Goal: Task Accomplishment & Management: Complete application form

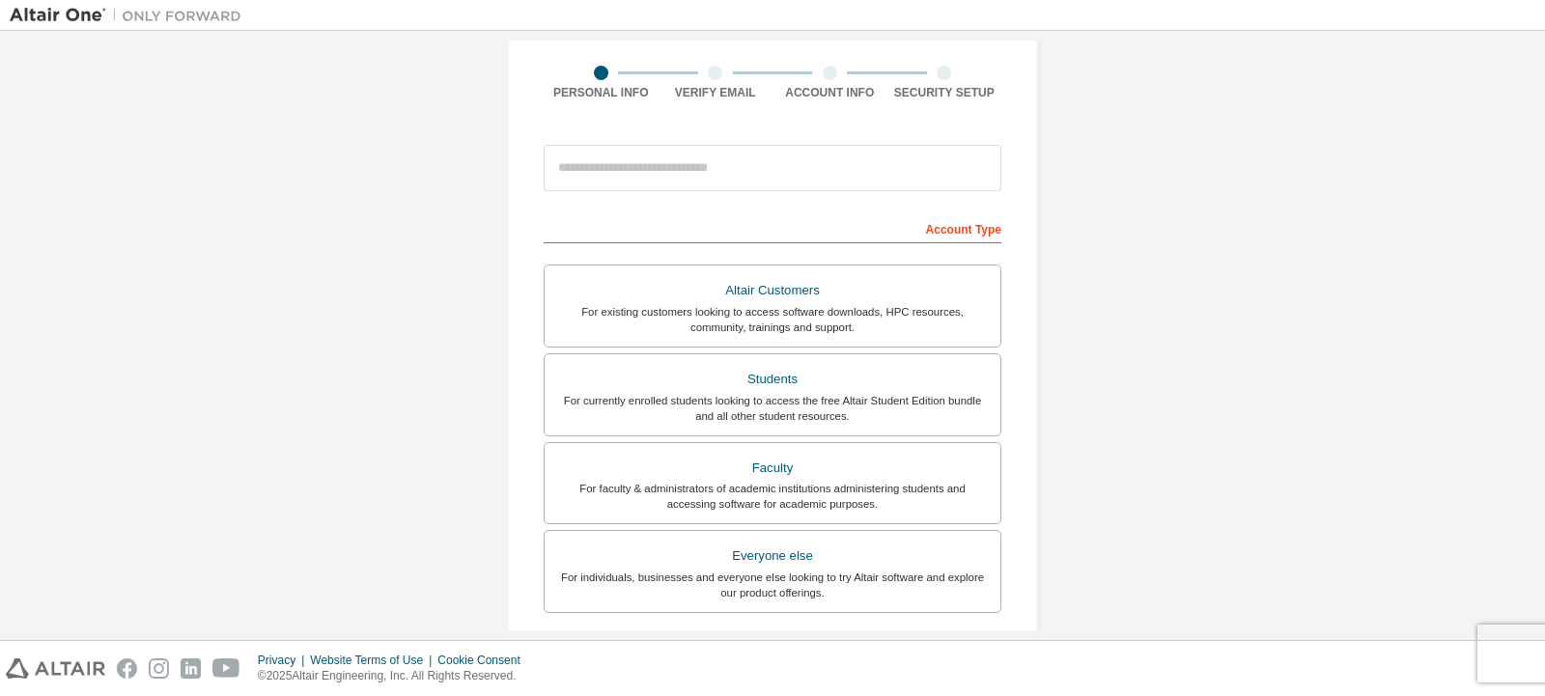
scroll to position [144, 0]
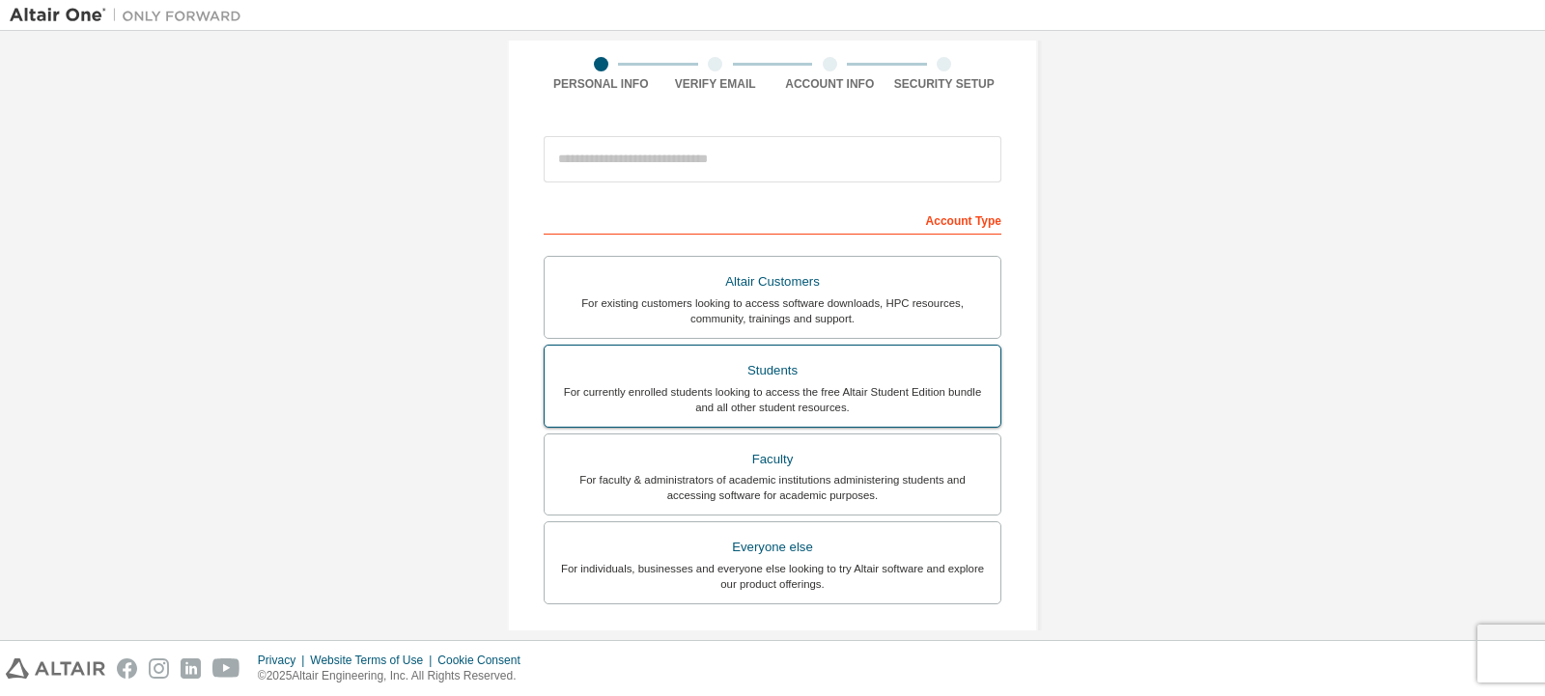
click at [906, 388] on div "For currently enrolled students looking to access the free Altair Student Editi…" at bounding box center [772, 399] width 433 height 31
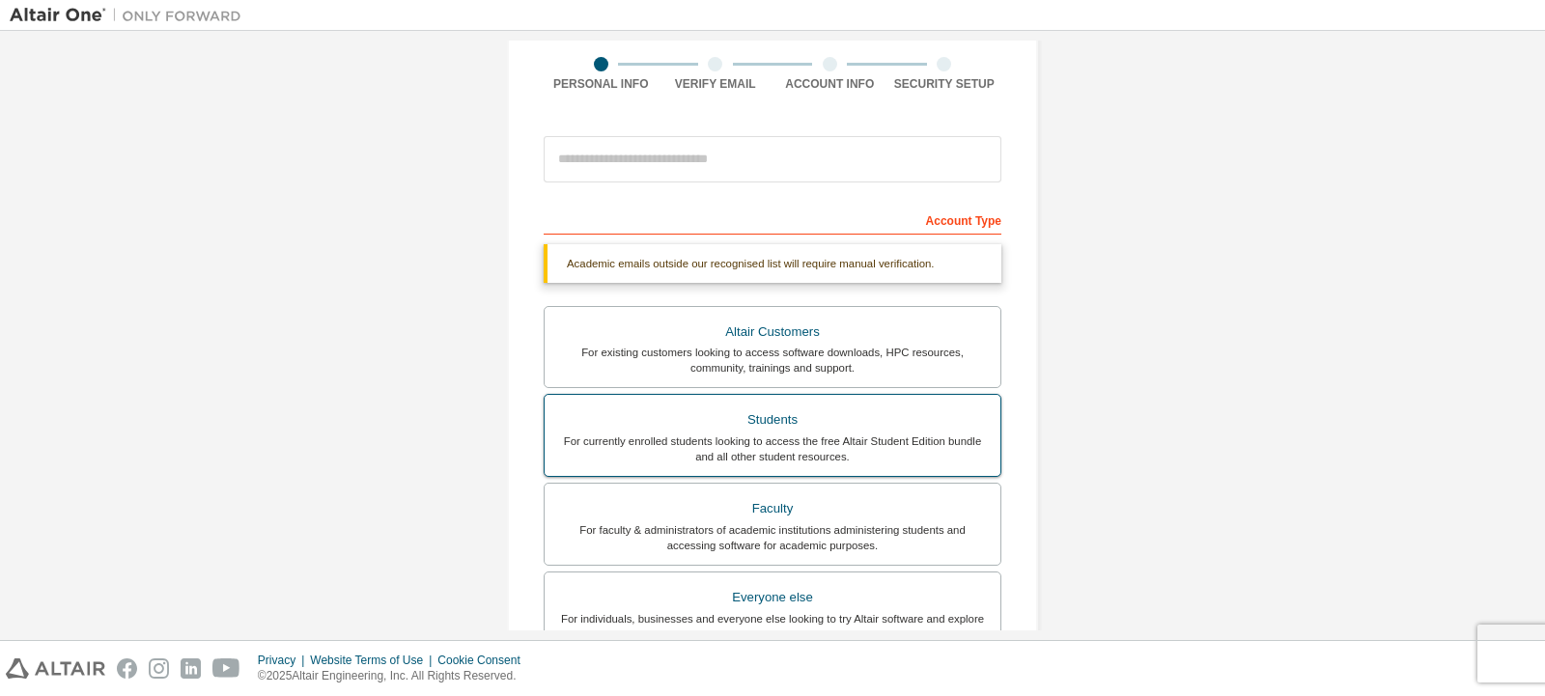
click at [901, 414] on div "Students" at bounding box center [772, 419] width 433 height 27
click at [892, 437] on div "For currently enrolled students looking to access the free Altair Student Editi…" at bounding box center [772, 449] width 433 height 31
click at [878, 448] on div "For currently enrolled students looking to access the free Altair Student Editi…" at bounding box center [772, 449] width 433 height 31
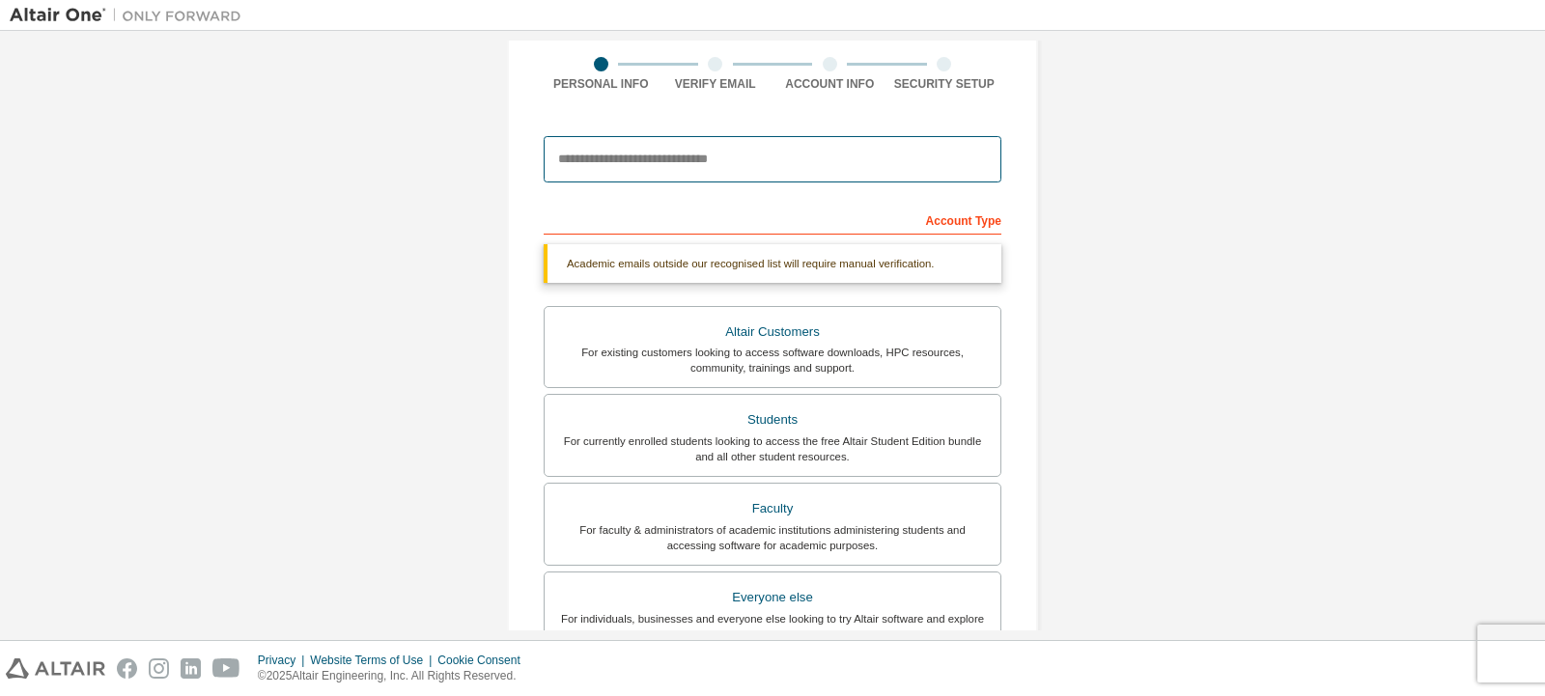
click at [849, 169] on input "email" at bounding box center [773, 159] width 458 height 46
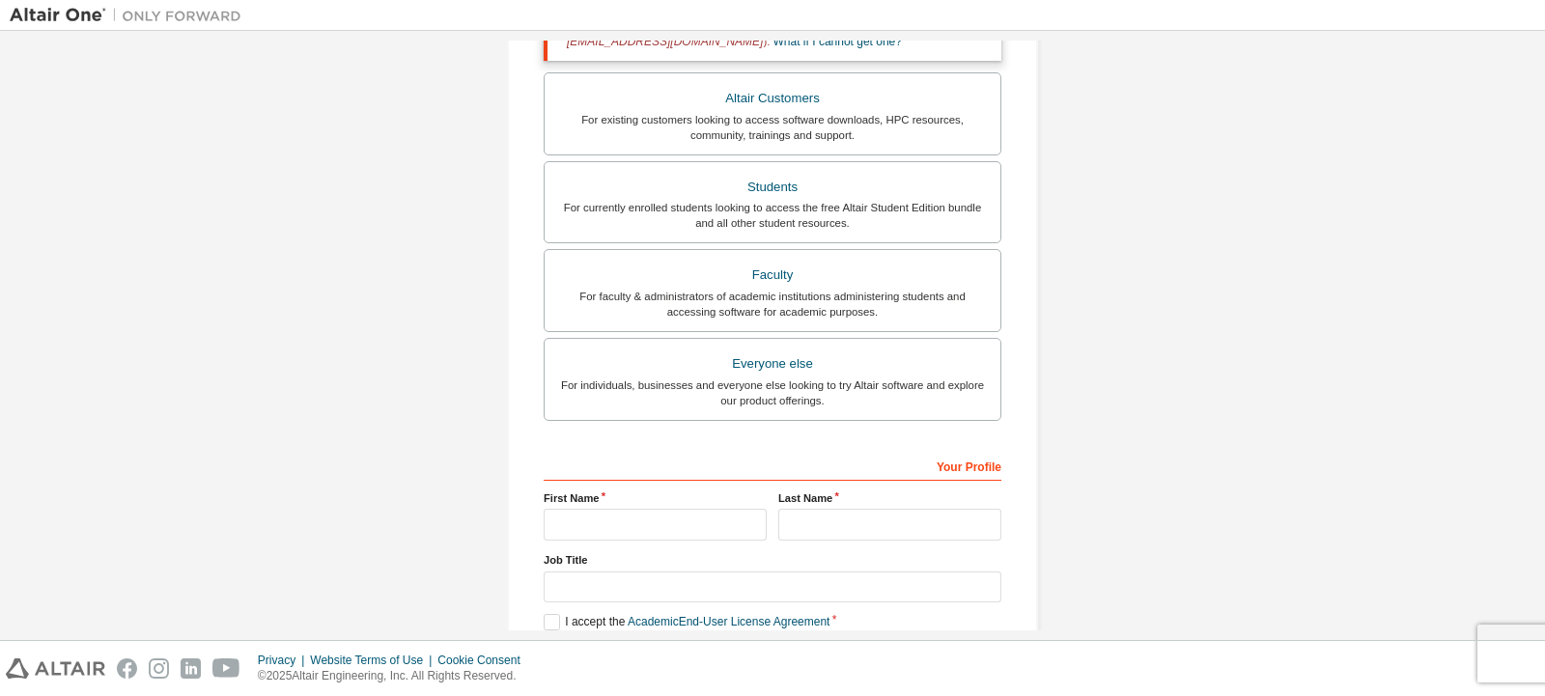
scroll to position [499, 0]
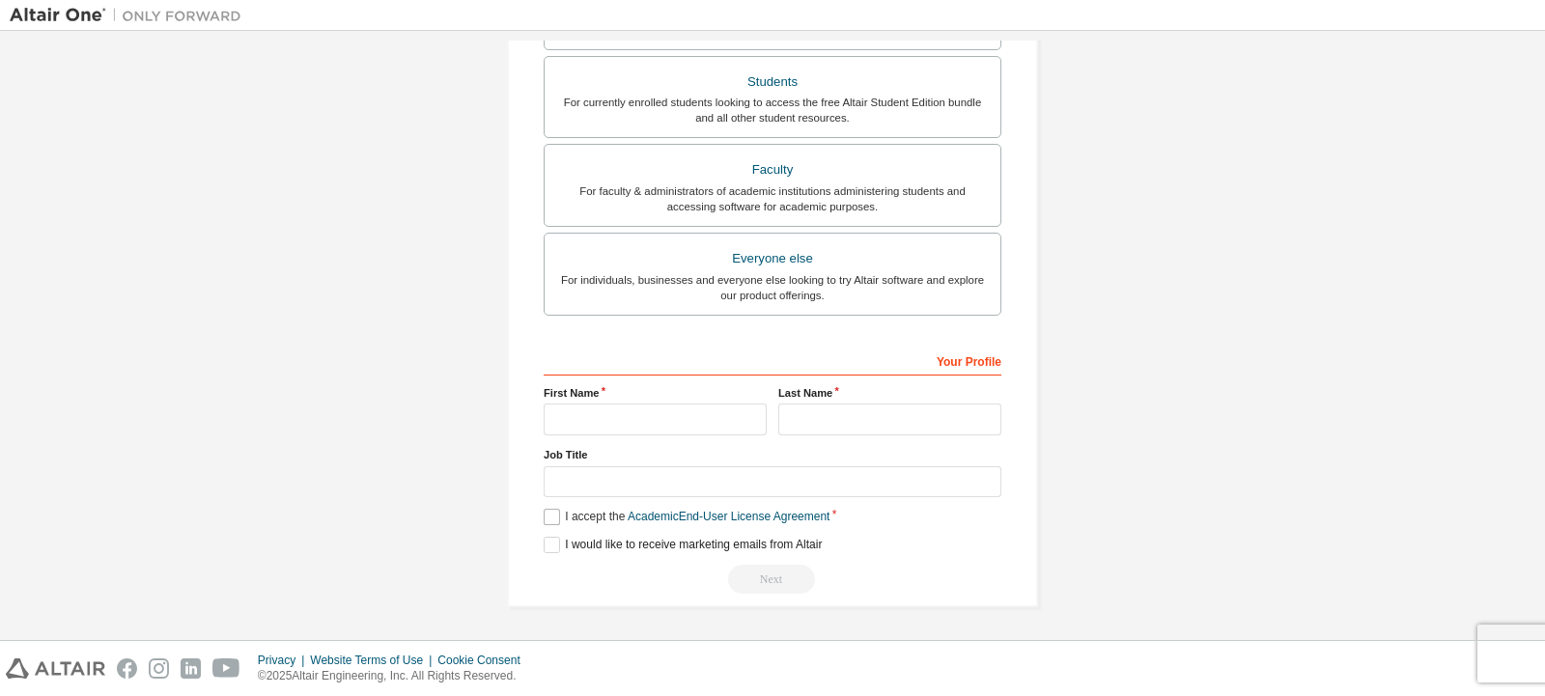
type input "**********"
click at [556, 515] on label "I accept the Academic End-User License Agreement" at bounding box center [687, 517] width 286 height 16
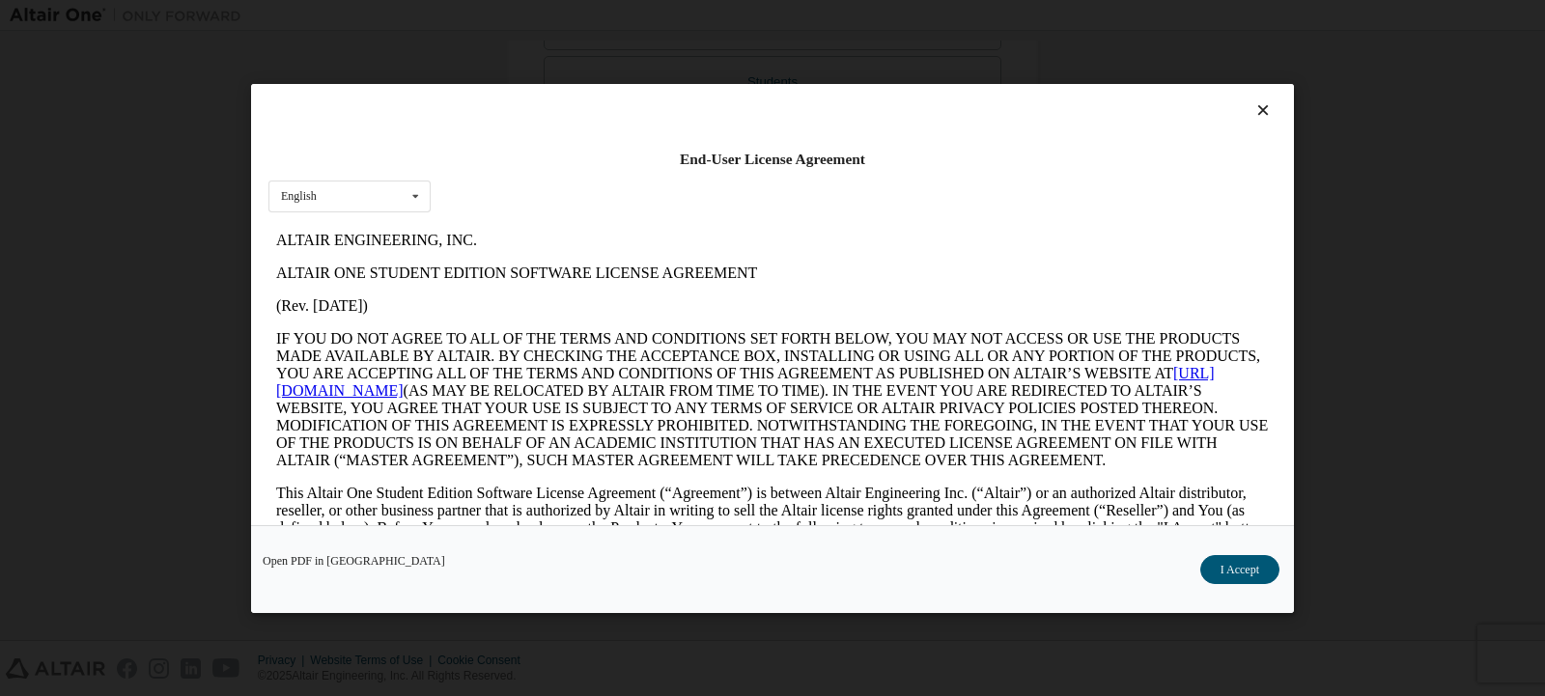
scroll to position [0, 0]
click at [1247, 574] on button "I Accept" at bounding box center [1239, 568] width 79 height 29
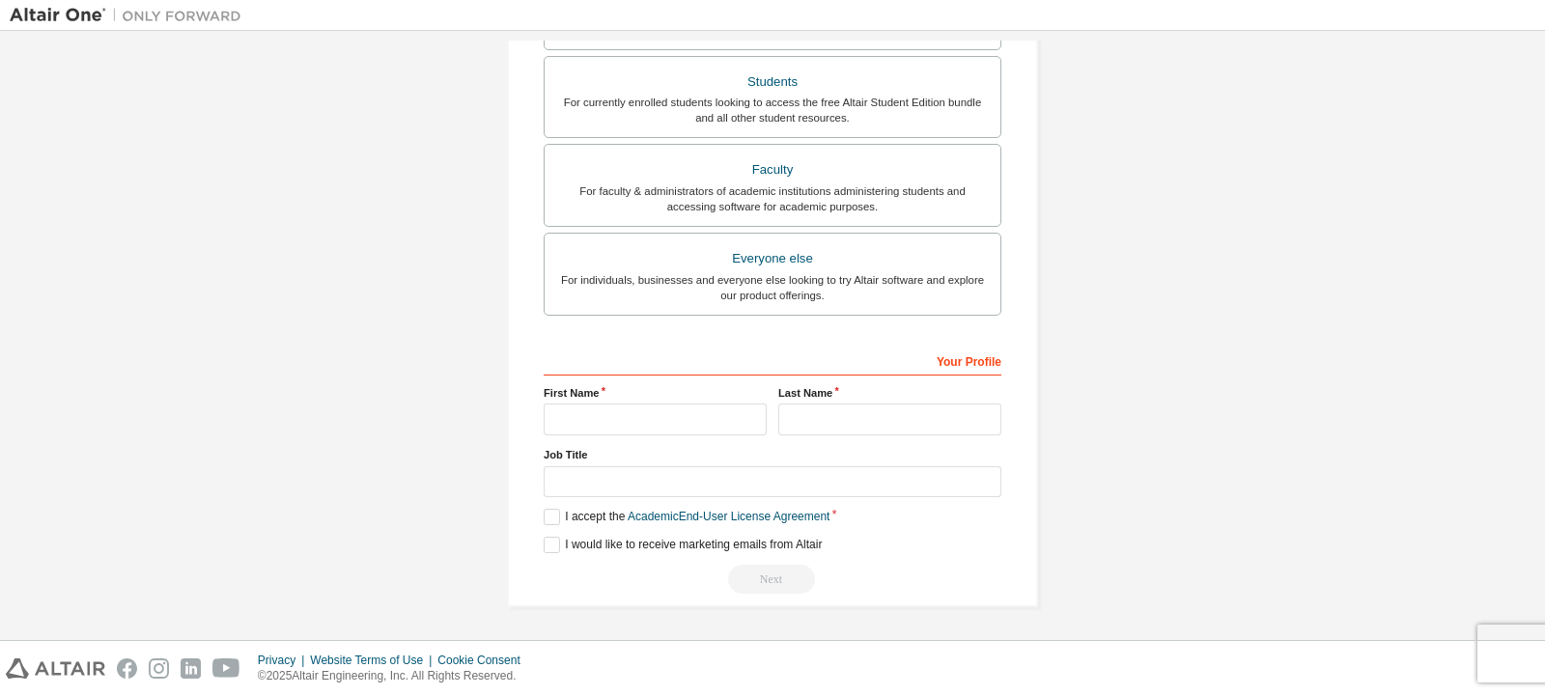
click at [1247, 575] on div "**********" at bounding box center [773, 86] width 1526 height 1088
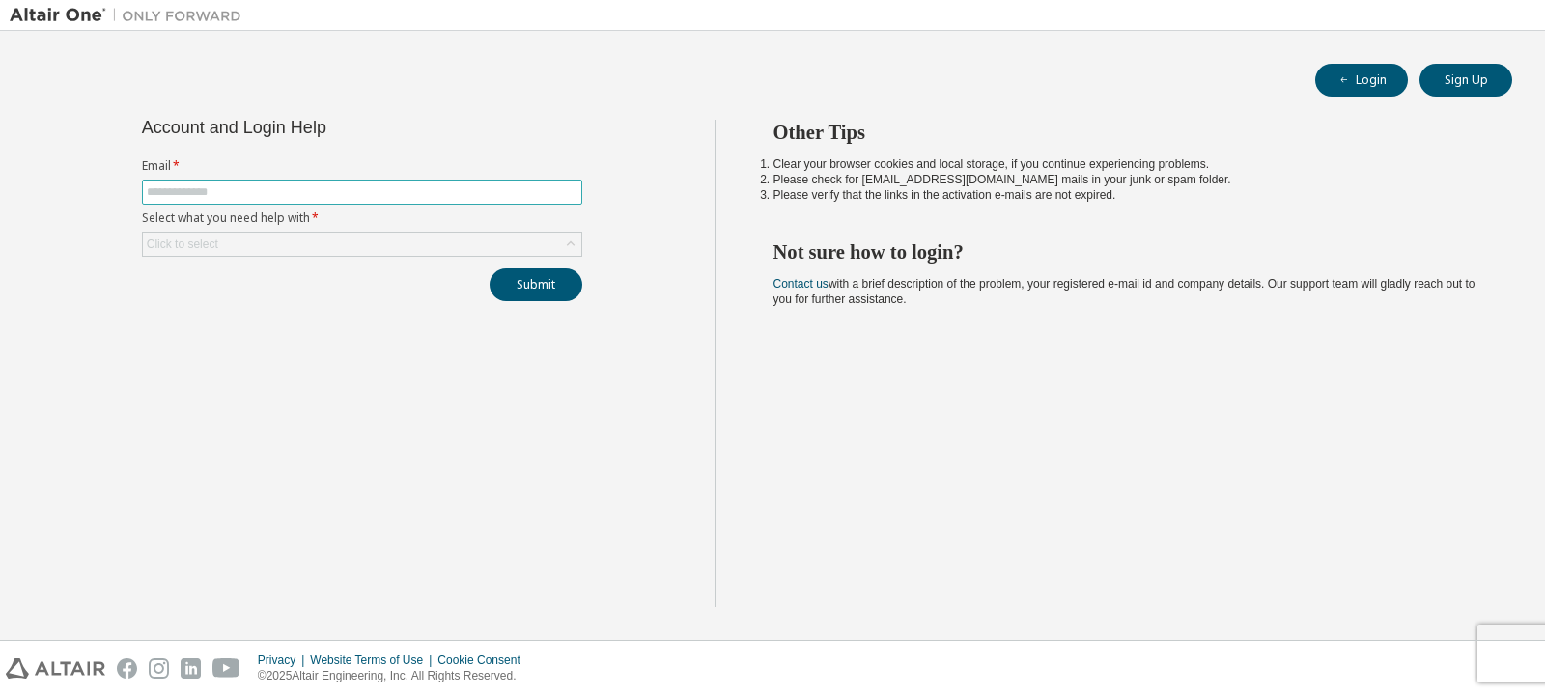
click at [264, 189] on input "text" at bounding box center [362, 191] width 431 height 15
type input "**********"
click at [253, 238] on div "Click to select" at bounding box center [362, 244] width 438 height 23
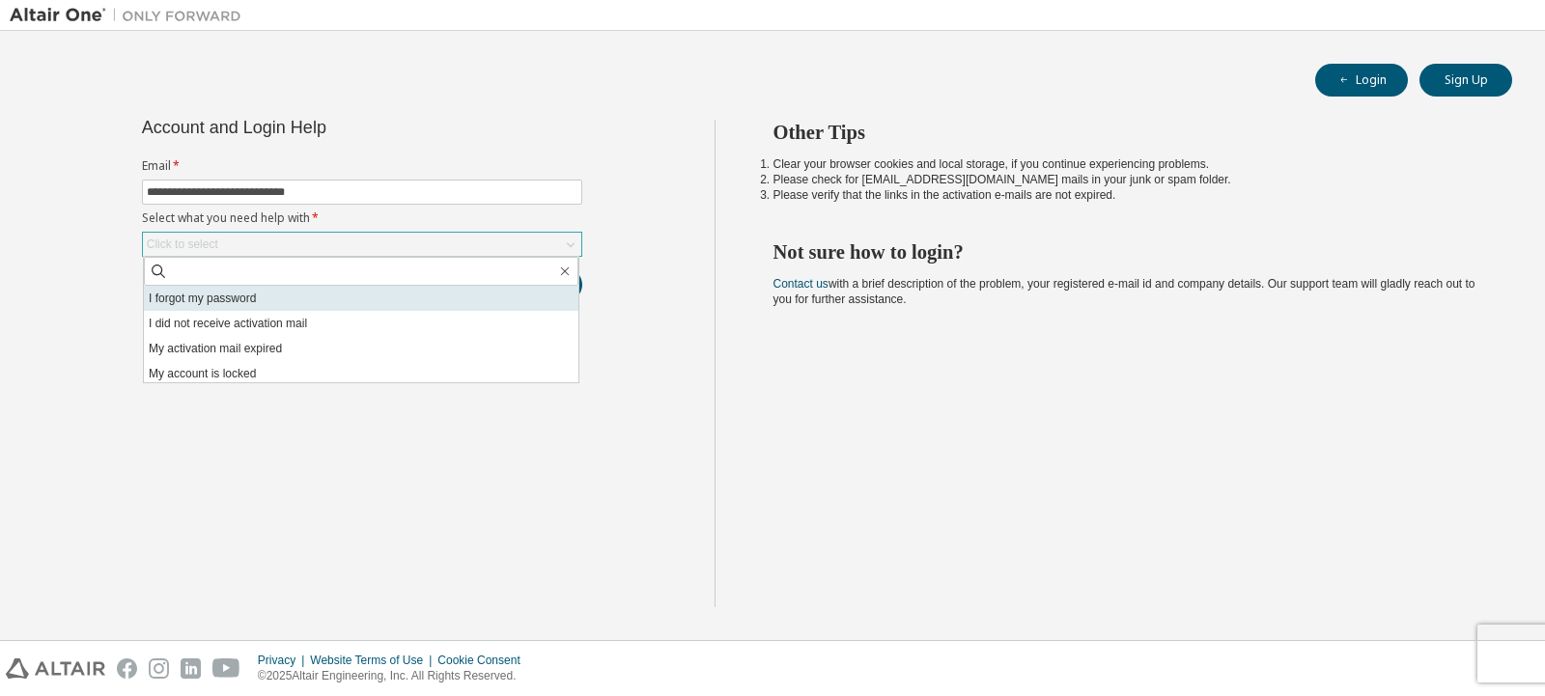
click at [255, 290] on li "I forgot my password" at bounding box center [361, 298] width 434 height 25
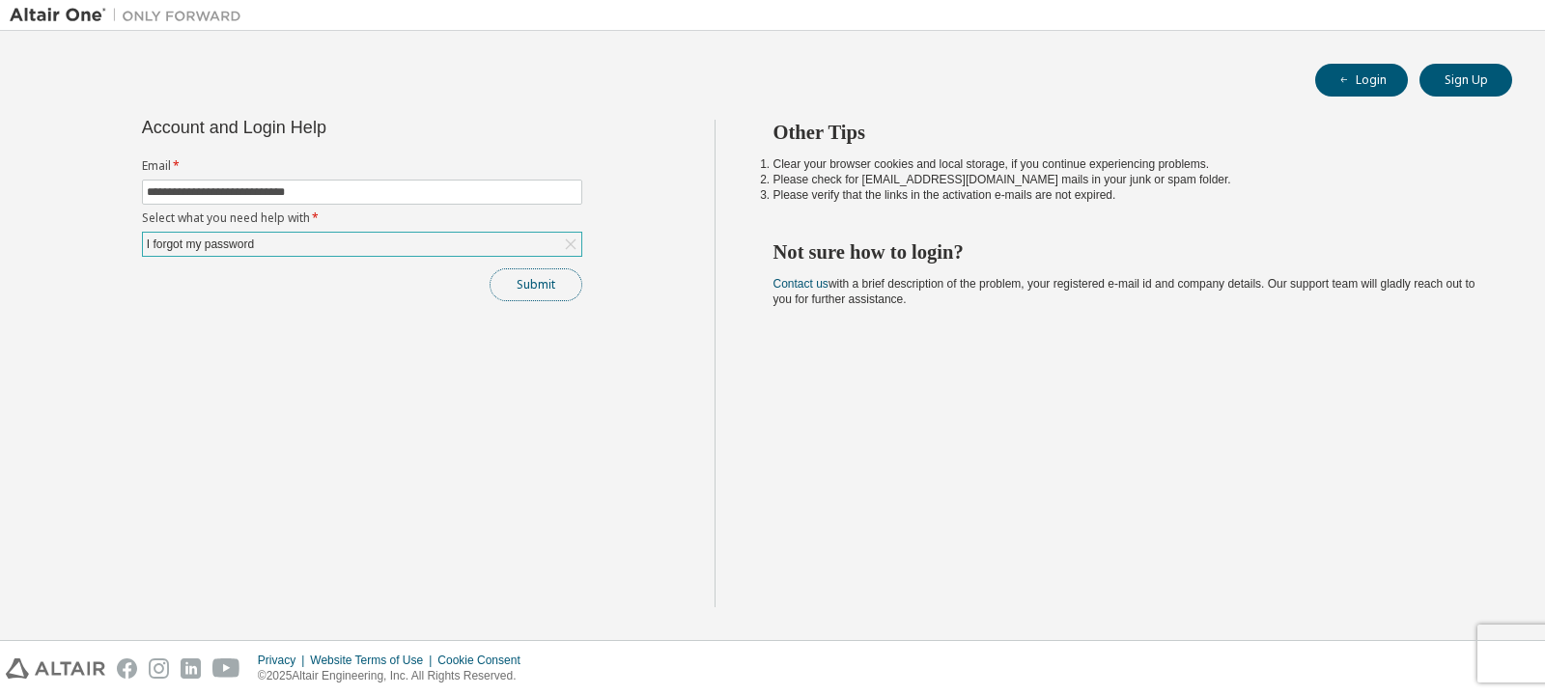
click at [557, 287] on button "Submit" at bounding box center [536, 284] width 93 height 33
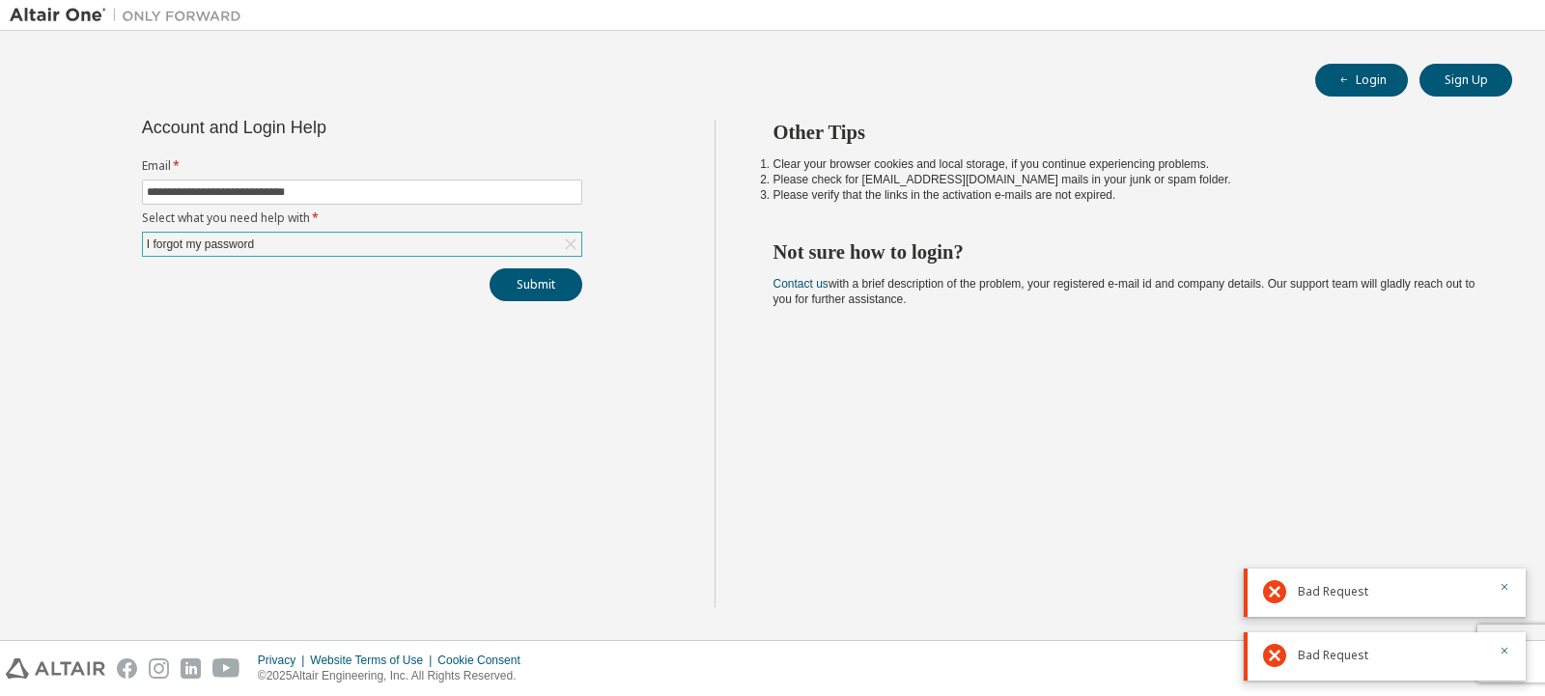
click at [554, 241] on div "I forgot my password" at bounding box center [362, 244] width 438 height 23
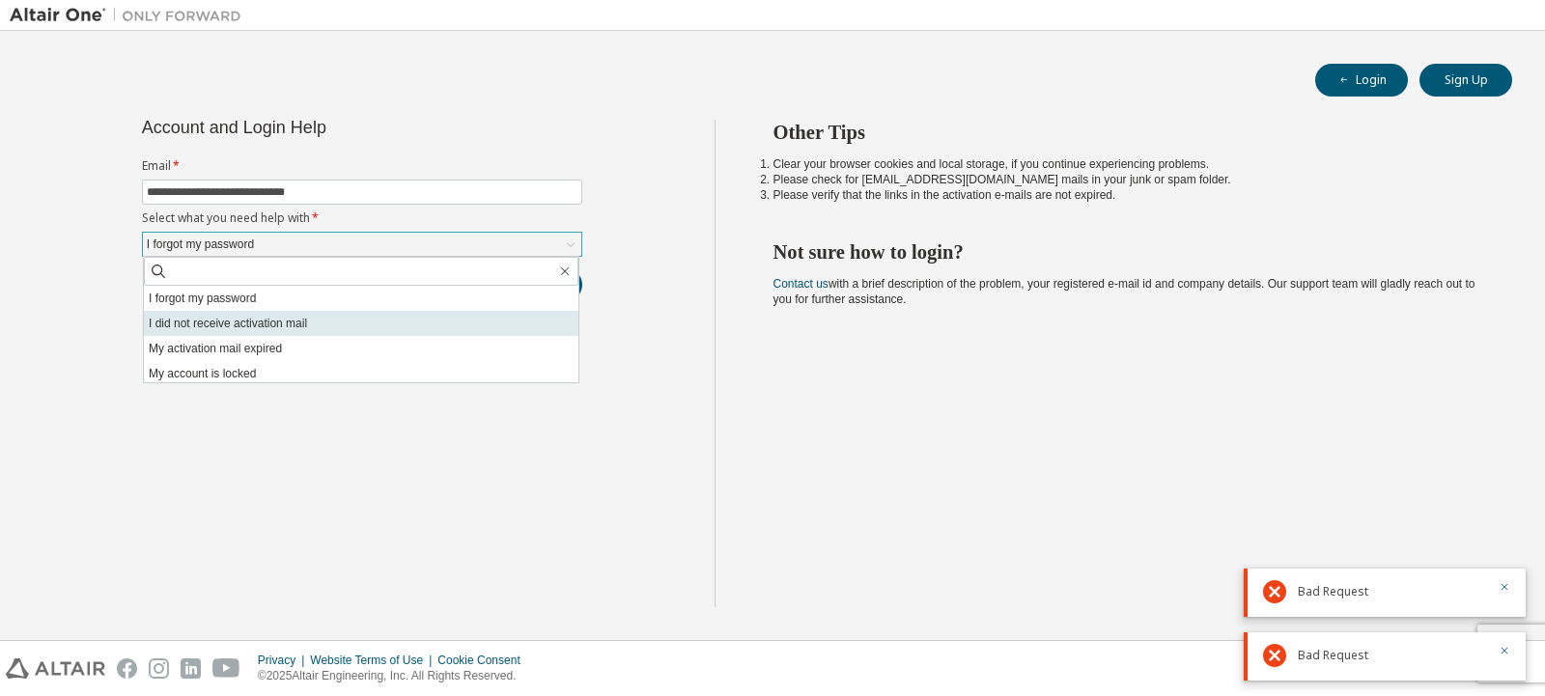
click at [468, 327] on li "I did not receive activation mail" at bounding box center [361, 323] width 434 height 25
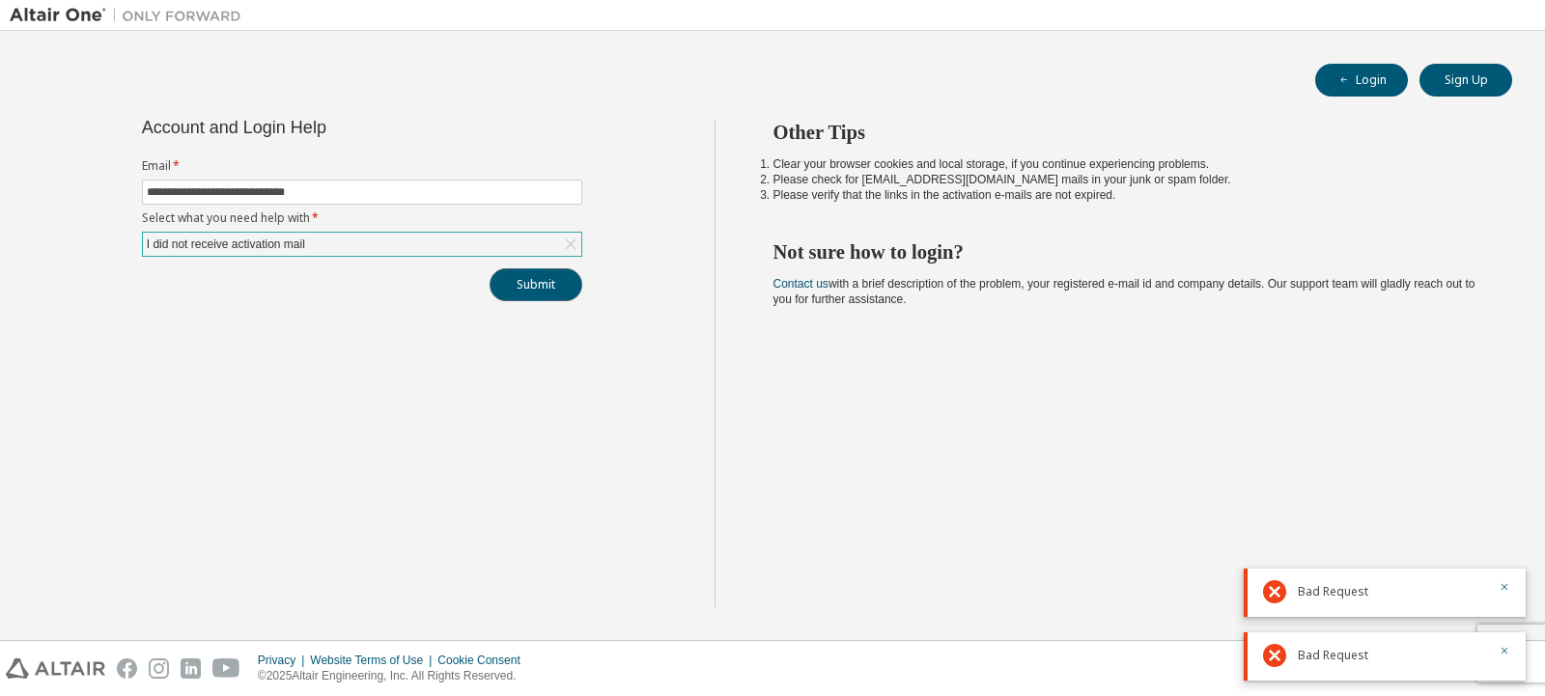
click at [568, 278] on button "Submit" at bounding box center [536, 284] width 93 height 33
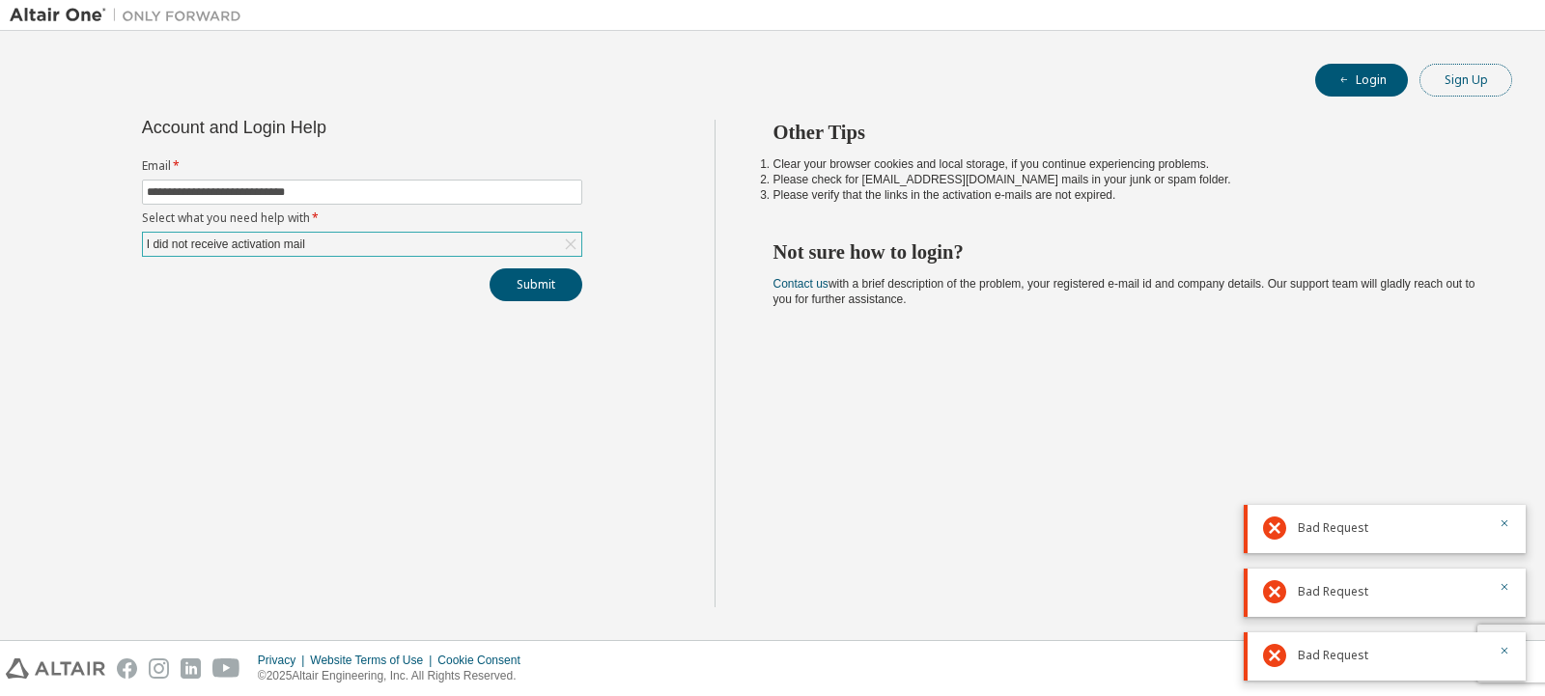
click at [1435, 77] on button "Sign Up" at bounding box center [1465, 80] width 93 height 33
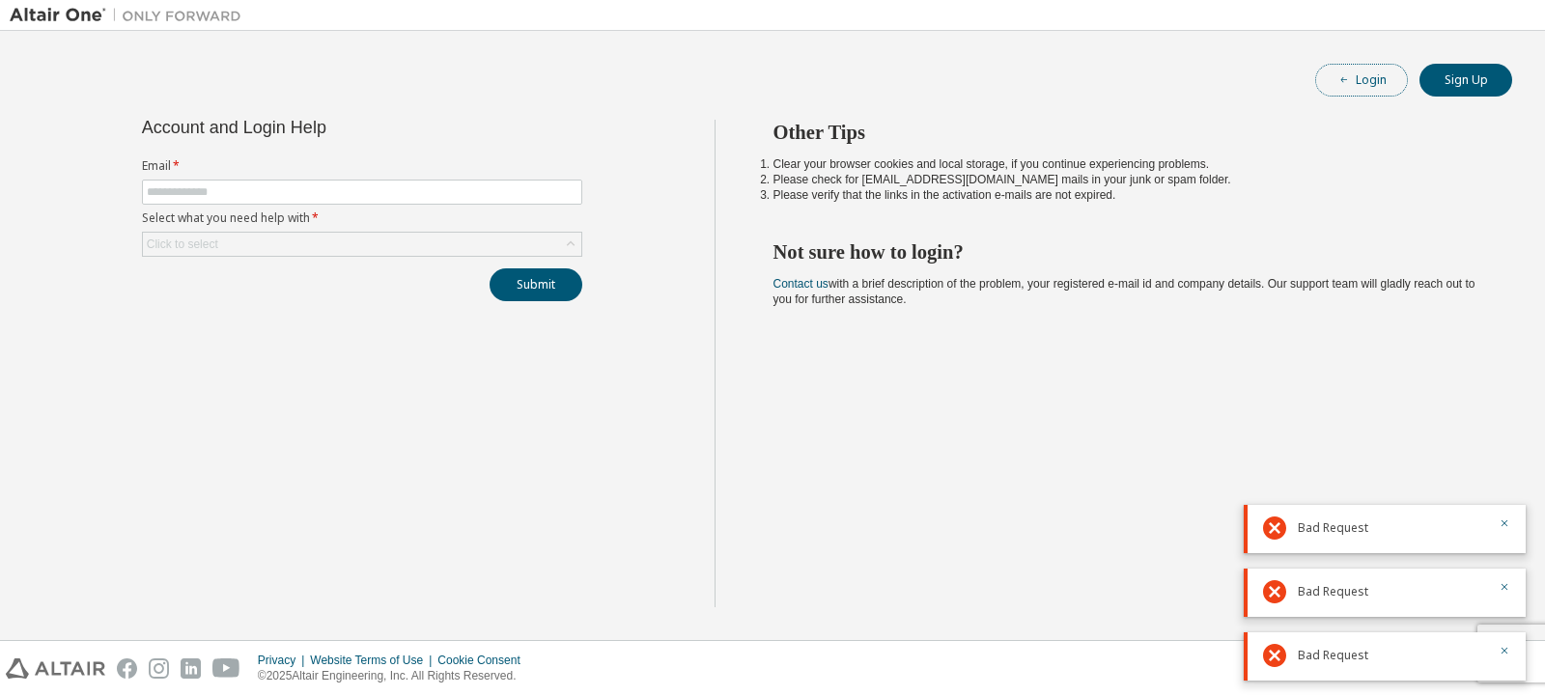
click at [1351, 94] on button "Login" at bounding box center [1361, 80] width 93 height 33
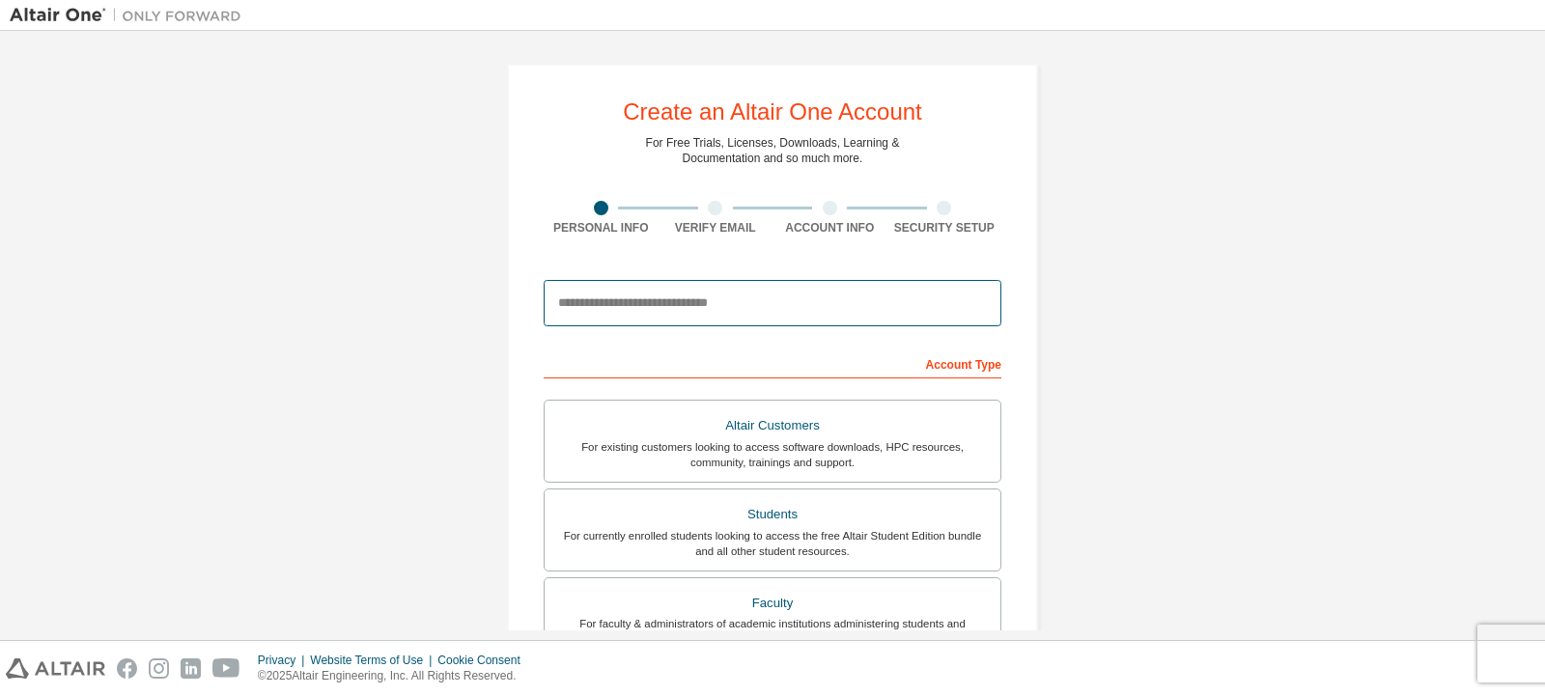
click at [730, 289] on input "email" at bounding box center [773, 303] width 458 height 46
type input "**********"
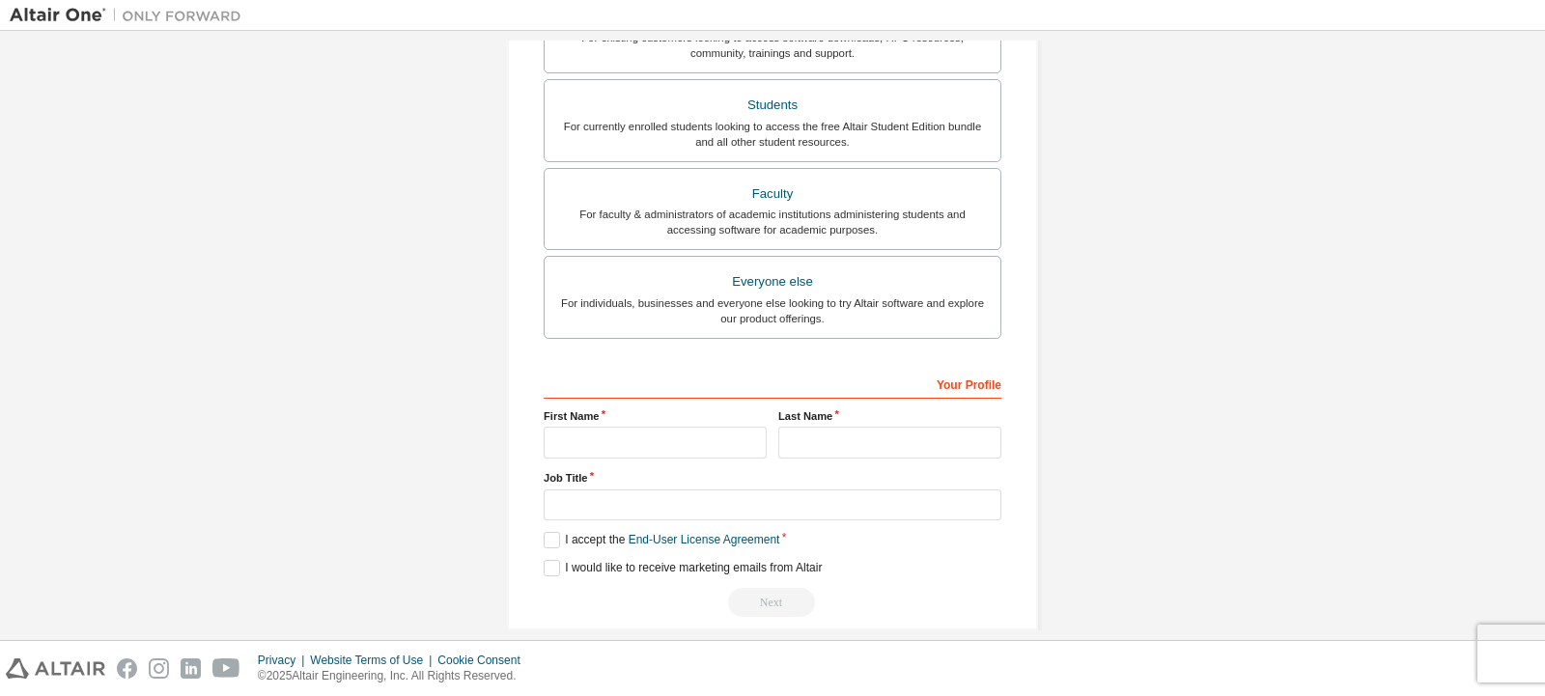
scroll to position [433, 0]
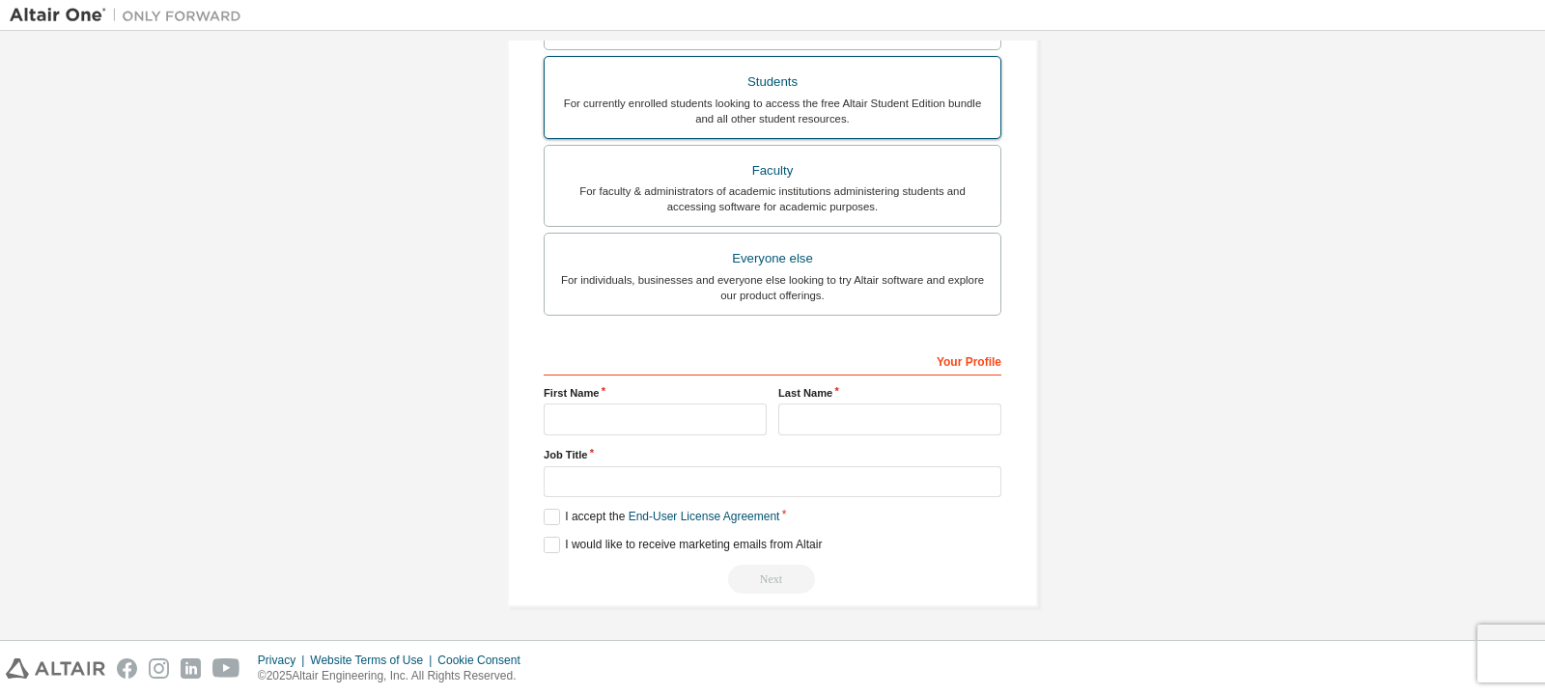
click at [854, 110] on div "For currently enrolled students looking to access the free Altair Student Editi…" at bounding box center [772, 111] width 433 height 31
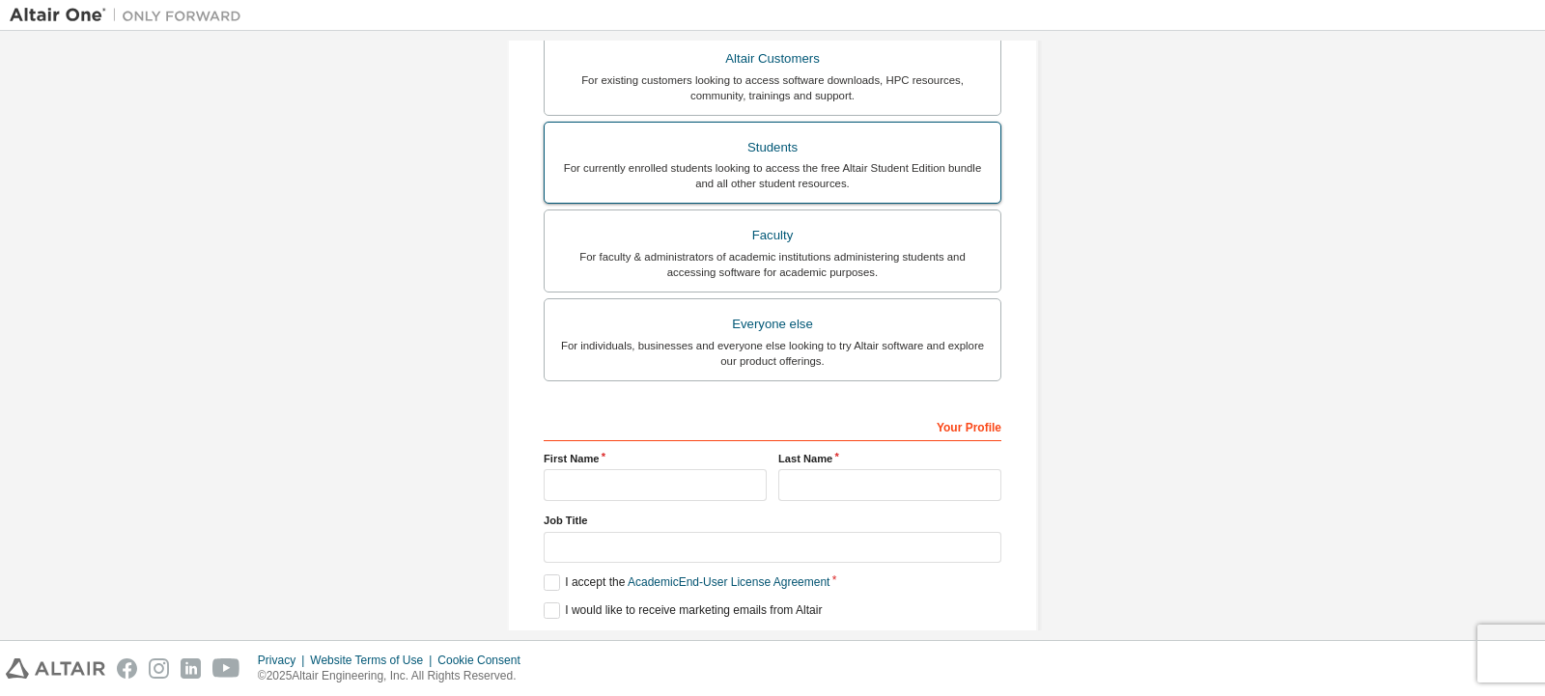
scroll to position [499, 0]
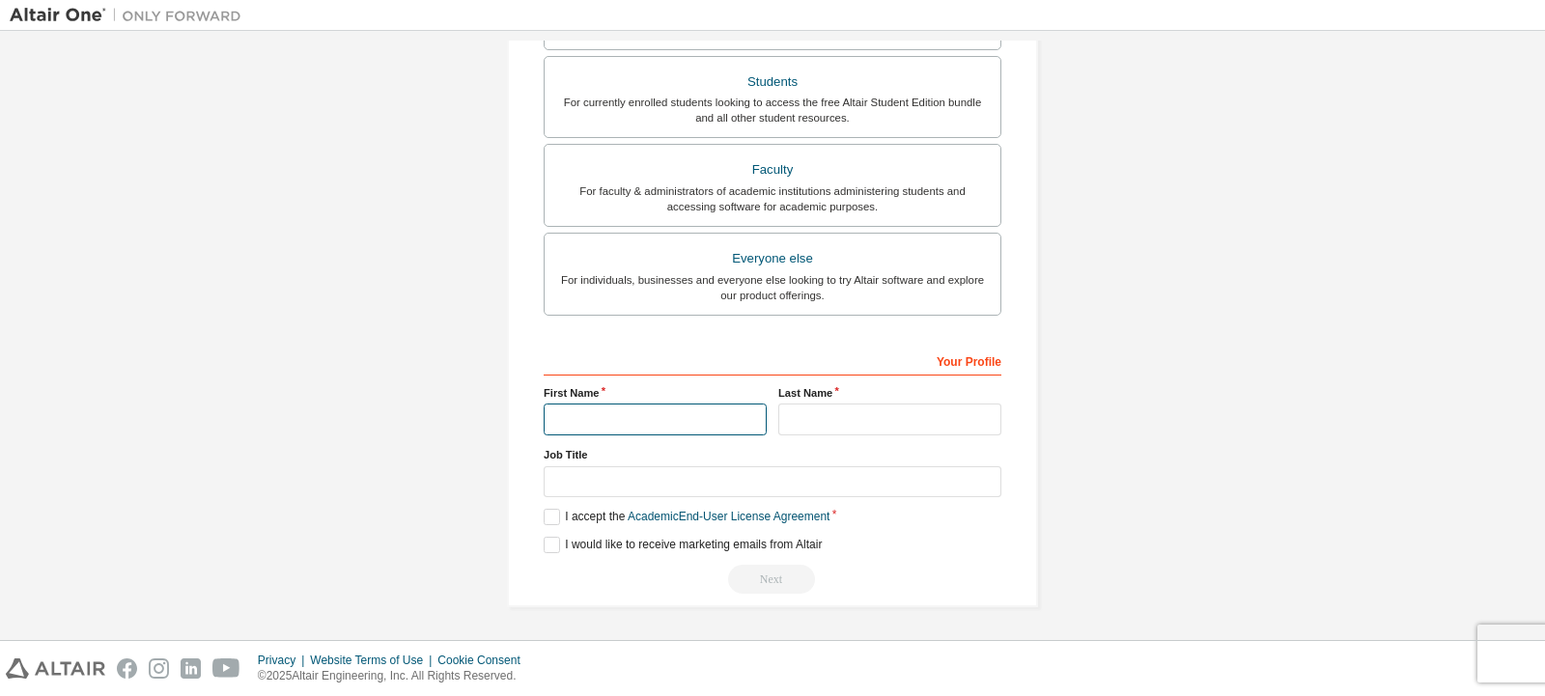
click at [626, 421] on input "text" at bounding box center [655, 420] width 223 height 32
type input "*****"
click at [807, 414] on input "text" at bounding box center [889, 420] width 223 height 32
type input "******"
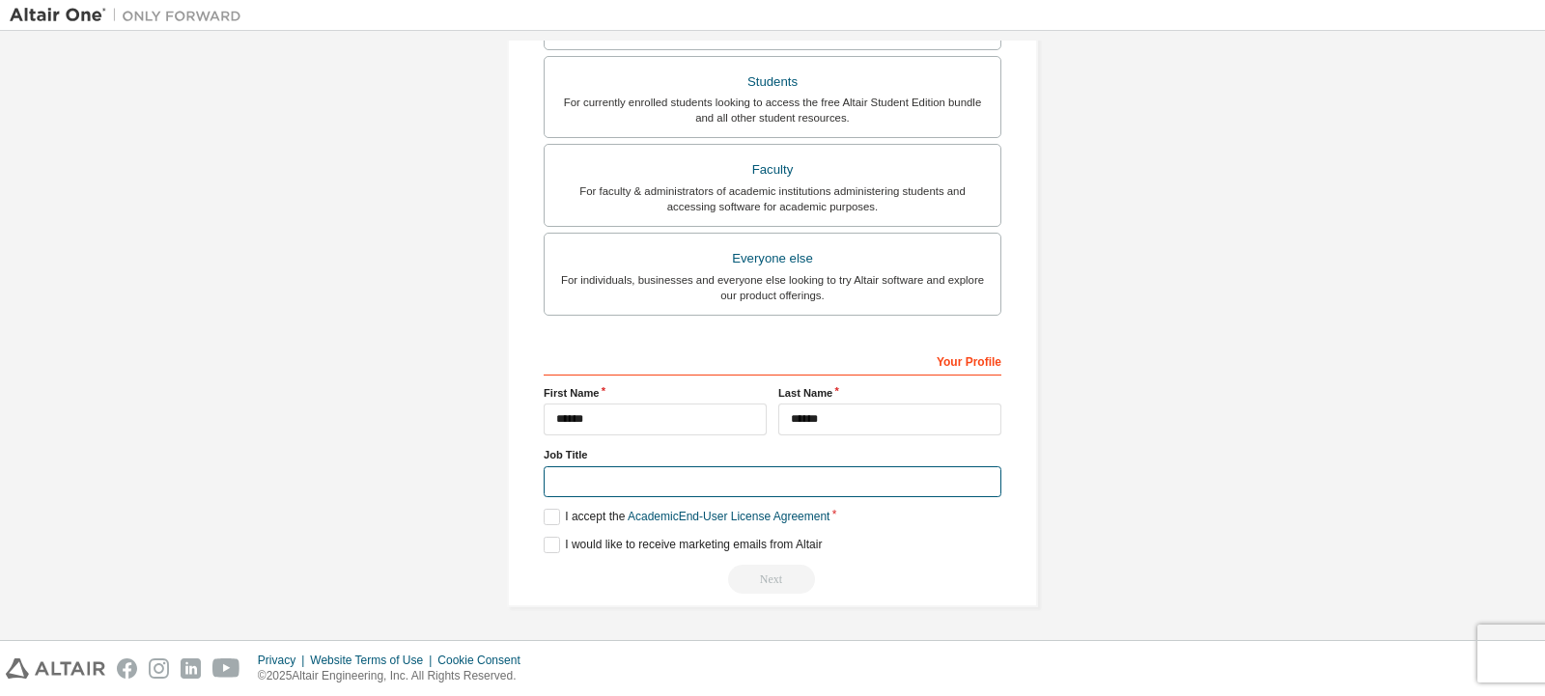
click at [764, 481] on input "text" at bounding box center [773, 482] width 458 height 32
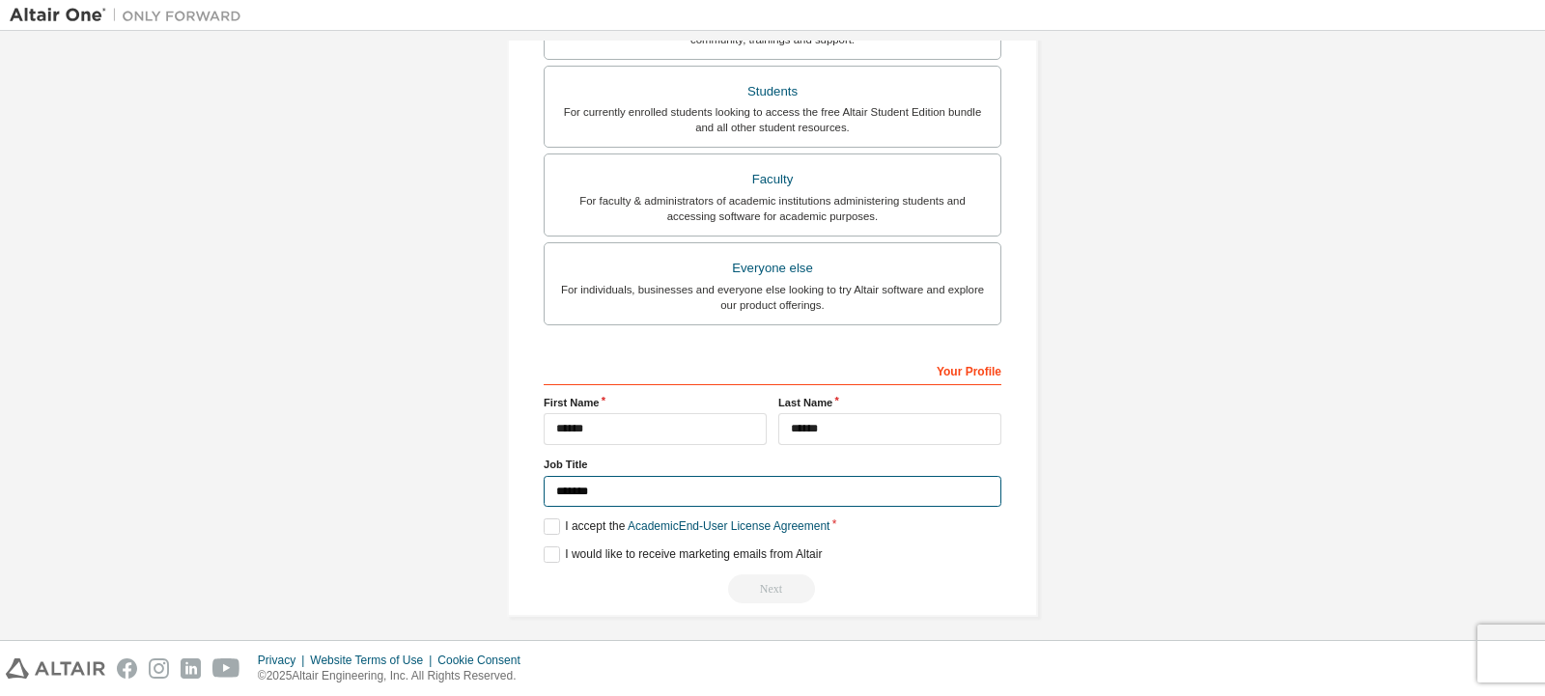
scroll to position [484, 0]
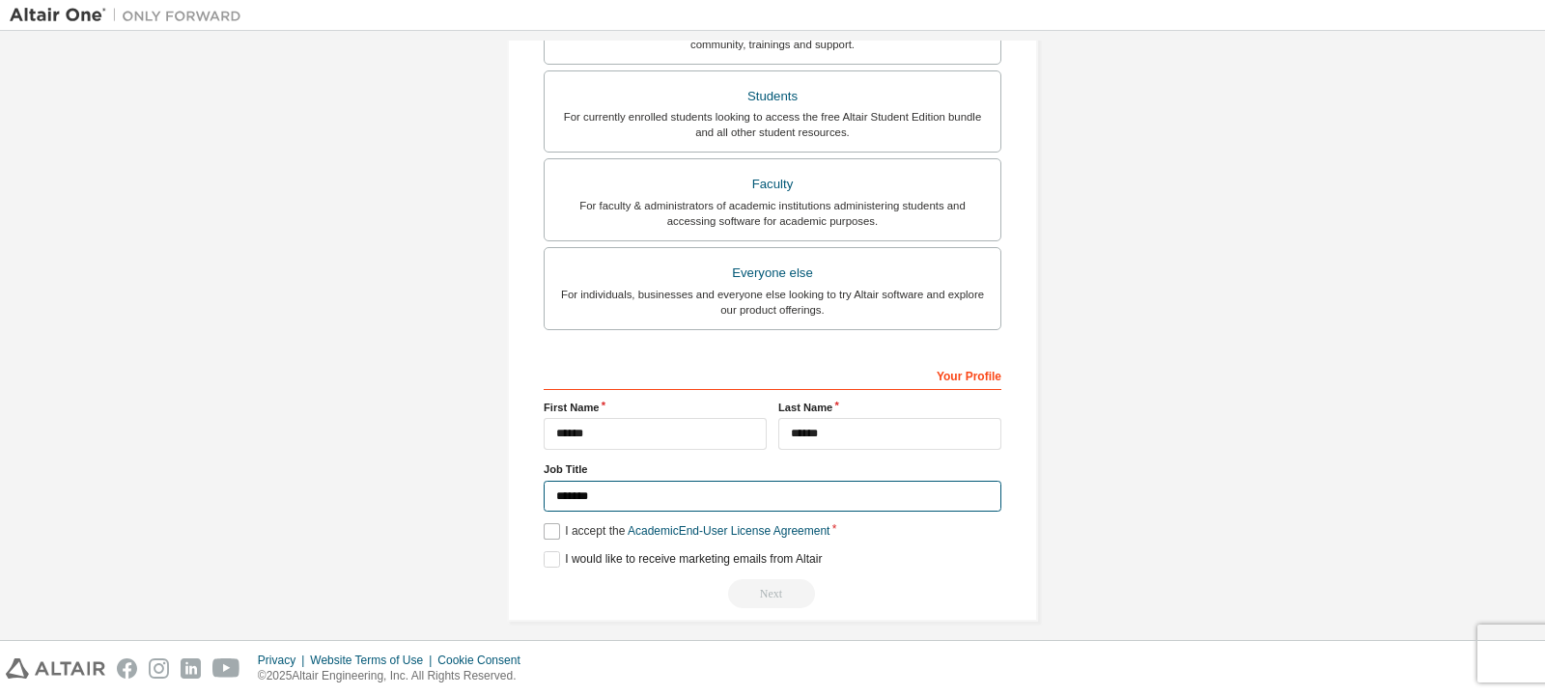
type input "*******"
click at [544, 538] on label "I accept the Academic End-User License Agreement" at bounding box center [687, 531] width 286 height 16
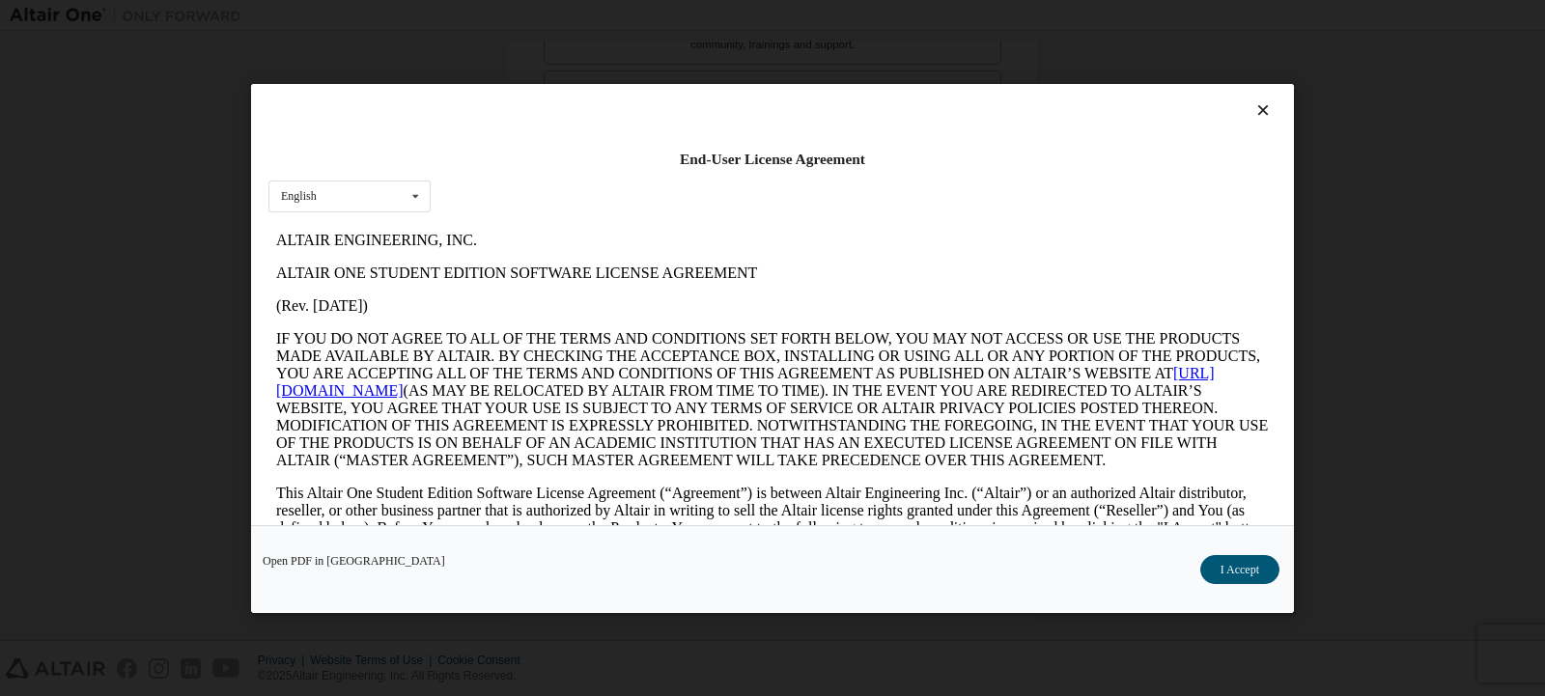
scroll to position [0, 0]
click at [1211, 572] on button "I Accept" at bounding box center [1239, 568] width 79 height 29
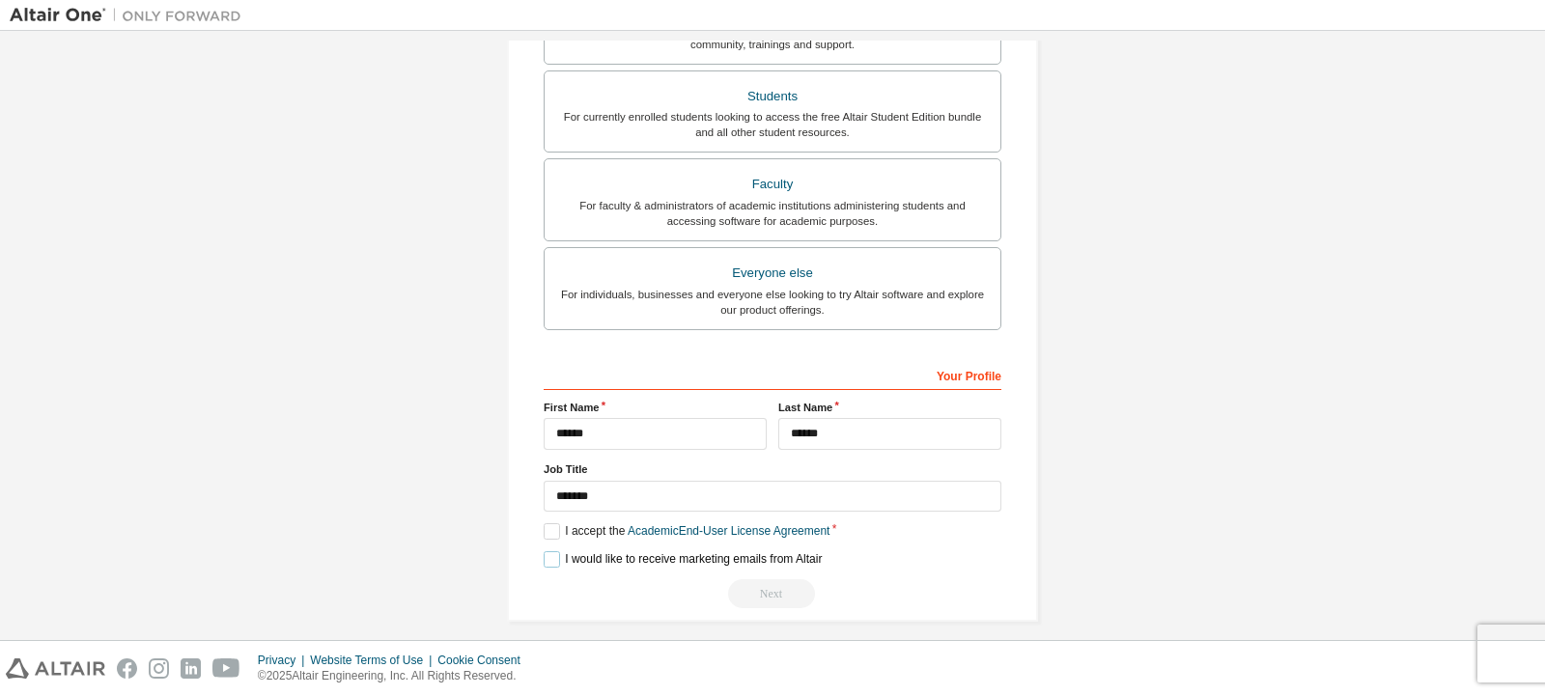
click at [546, 567] on label "I would like to receive marketing emails from Altair" at bounding box center [683, 559] width 278 height 16
click at [948, 373] on div "Your Profile" at bounding box center [773, 374] width 458 height 31
click at [742, 607] on div "Next" at bounding box center [773, 593] width 458 height 29
click at [787, 606] on div "Next" at bounding box center [773, 593] width 458 height 29
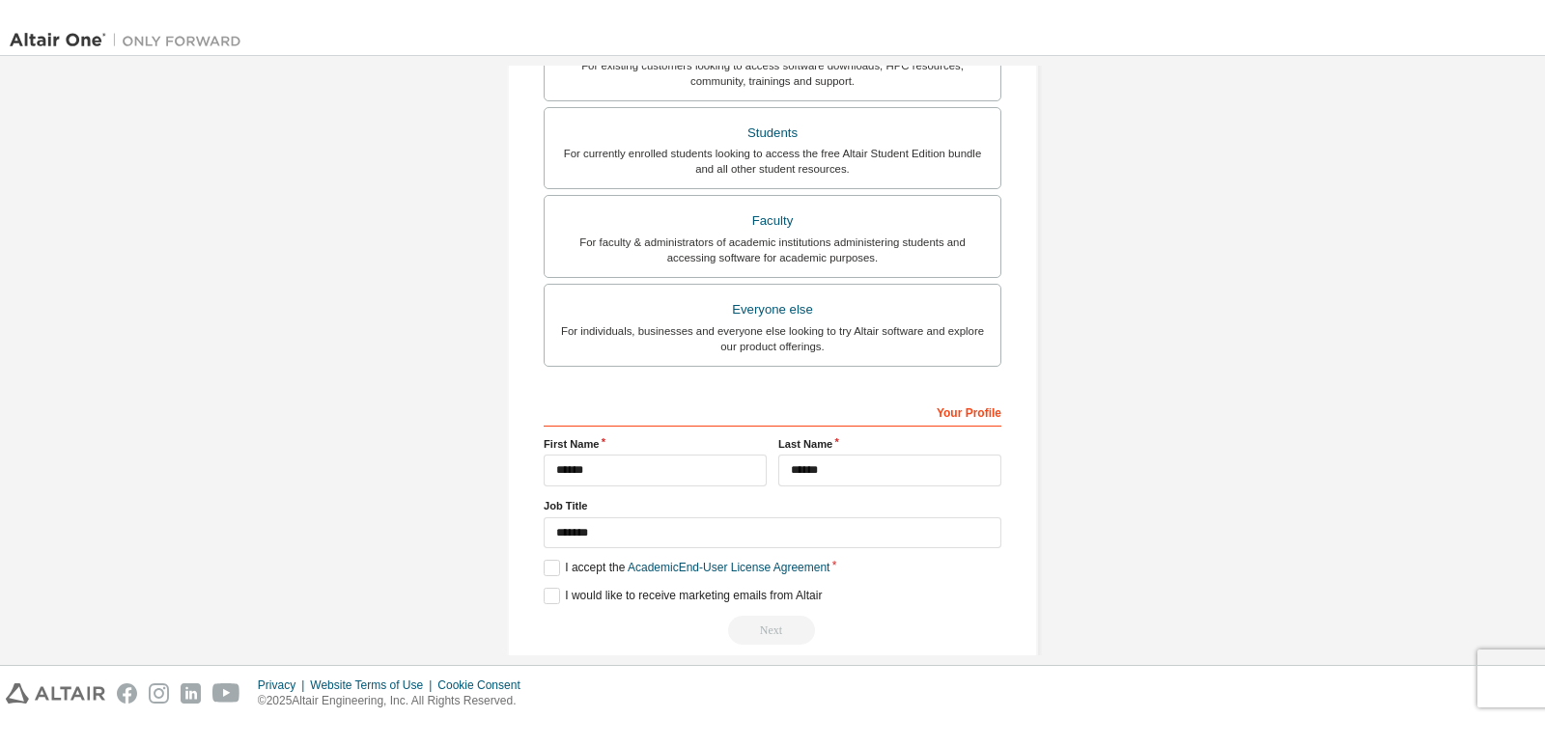
scroll to position [499, 0]
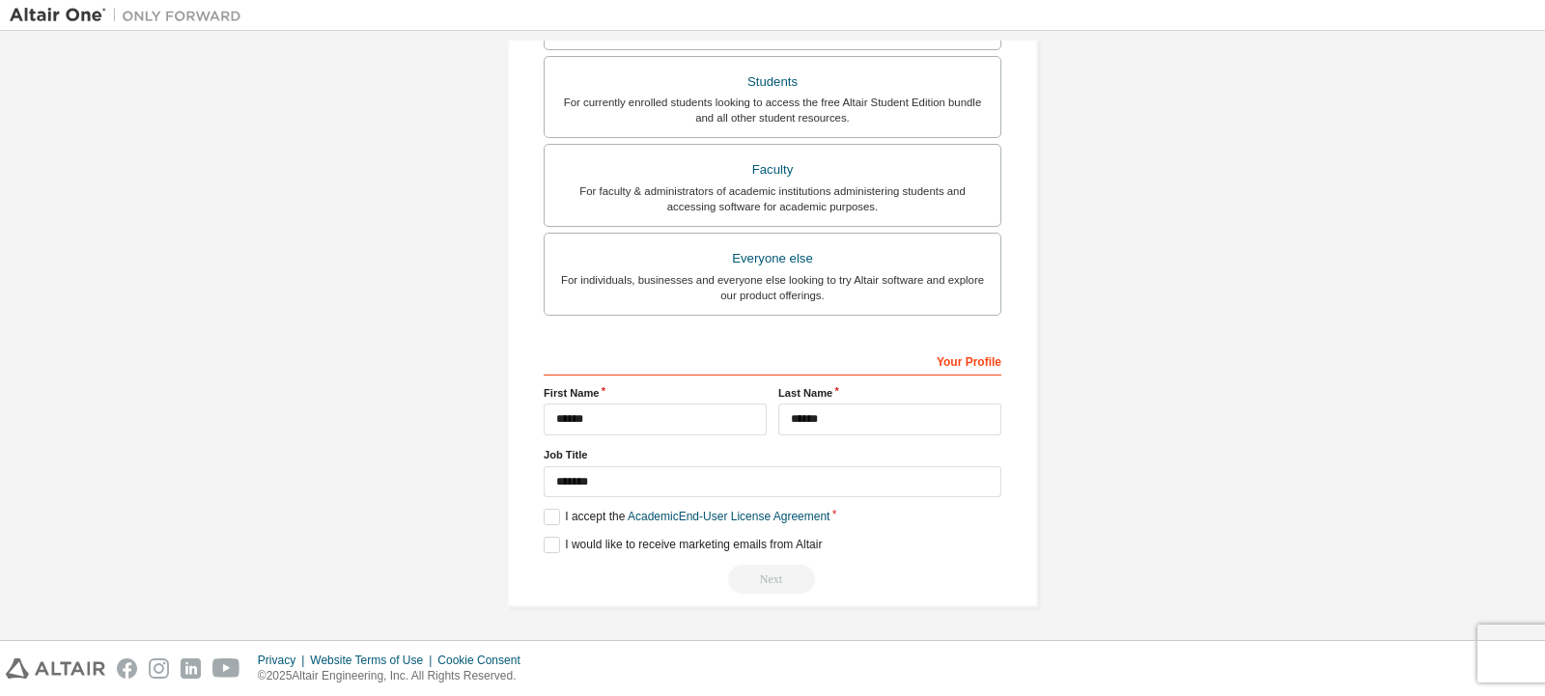
click at [791, 575] on div "Next" at bounding box center [773, 579] width 458 height 29
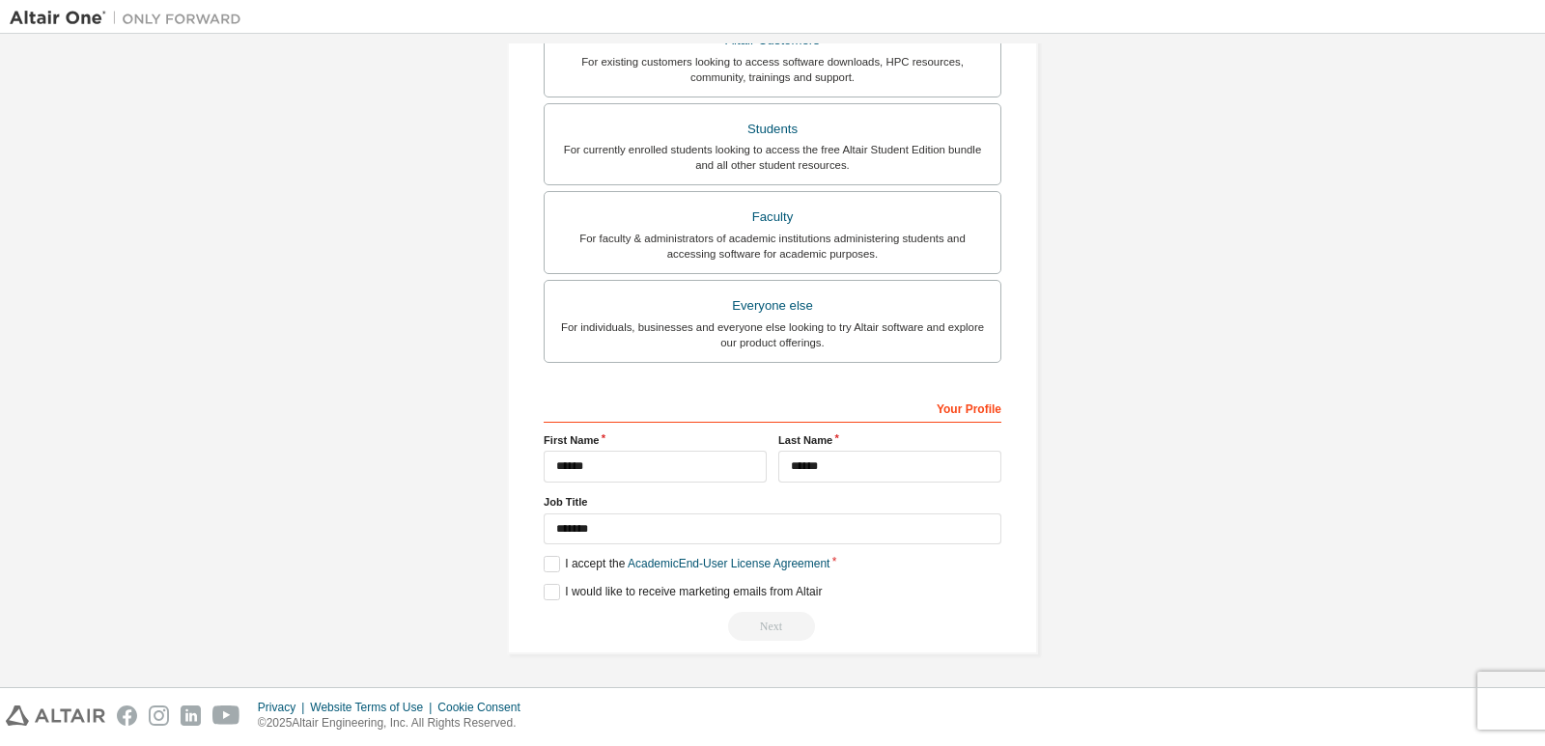
scroll to position [449, 0]
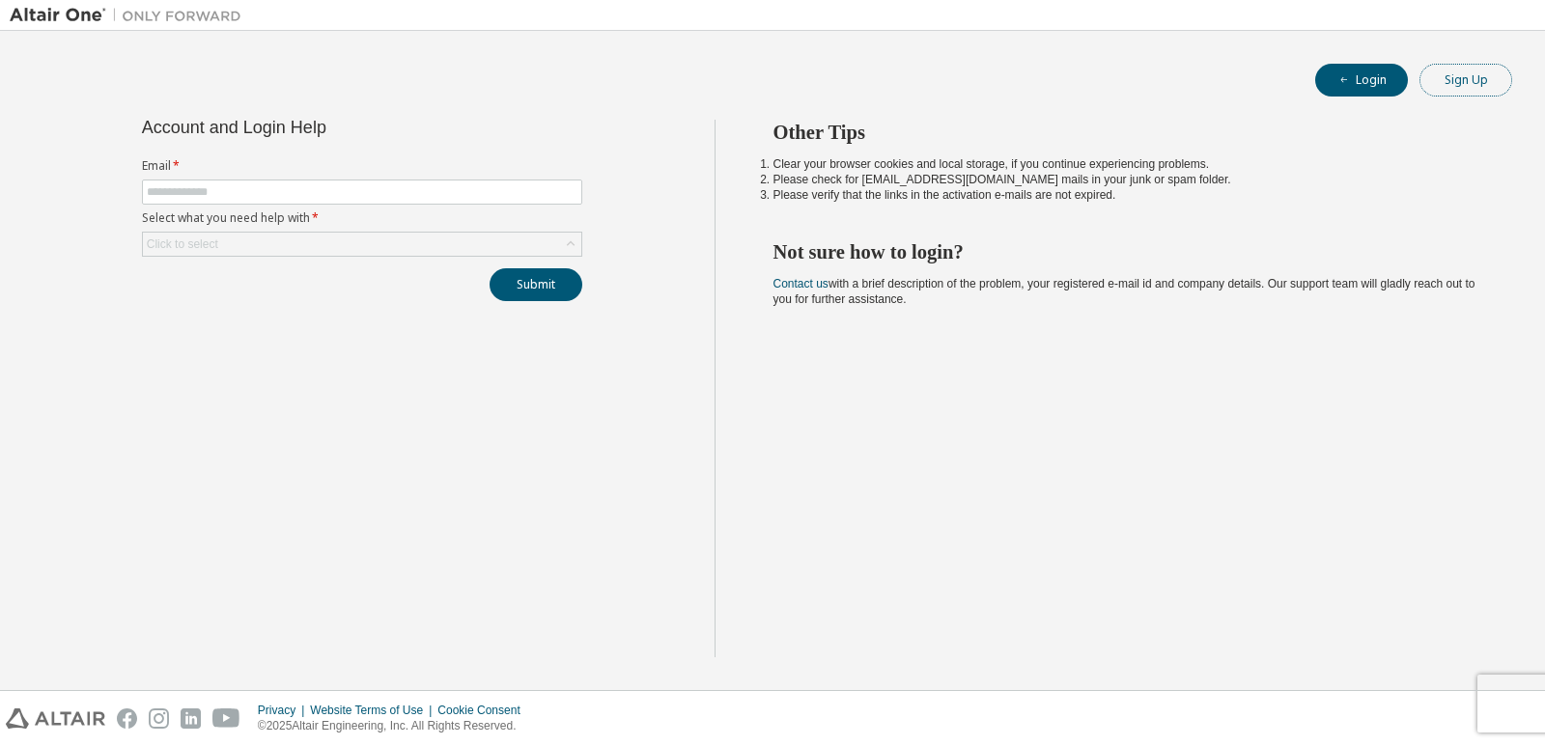
click at [1467, 66] on button "Sign Up" at bounding box center [1465, 80] width 93 height 33
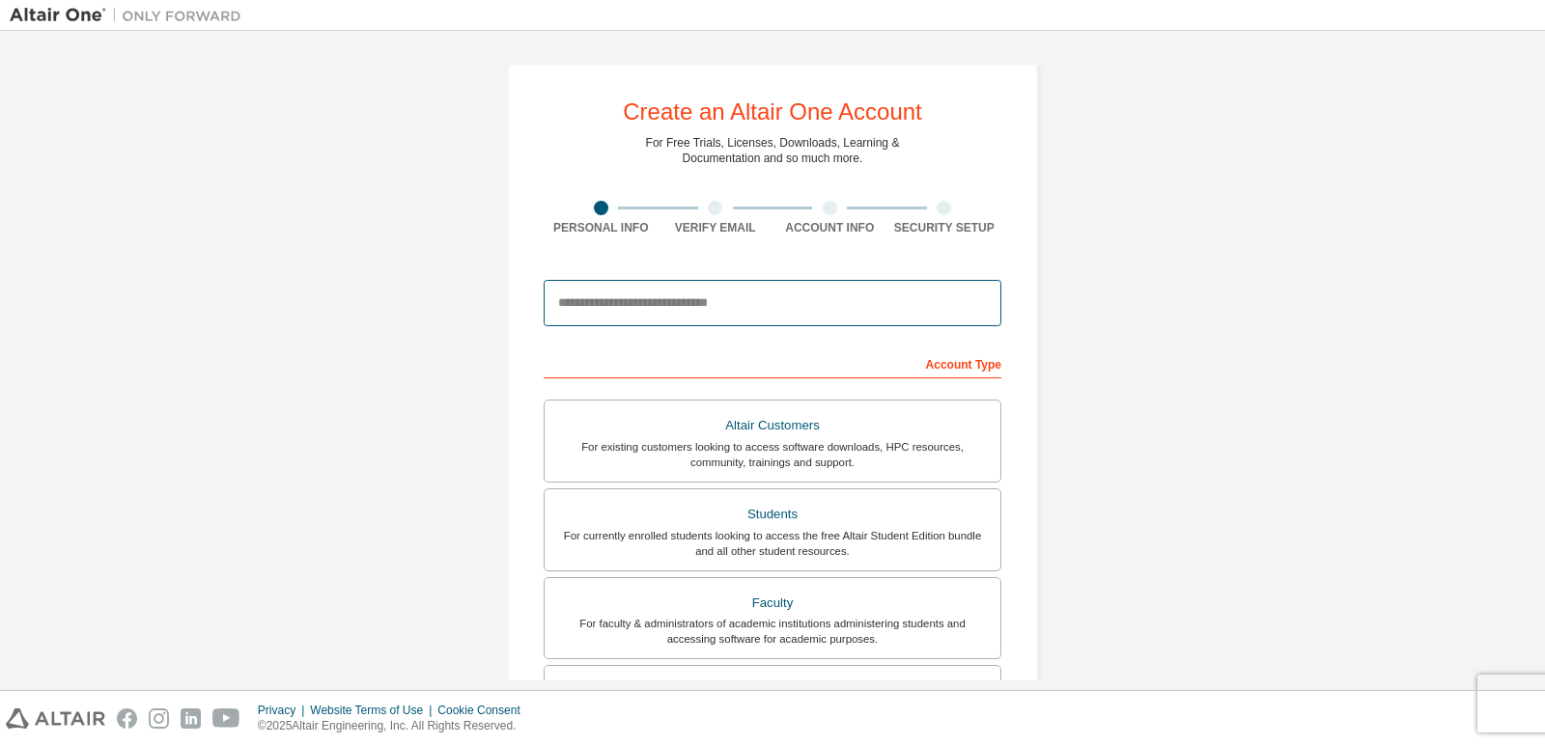
click at [815, 305] on input "email" at bounding box center [773, 303] width 458 height 46
type input "**********"
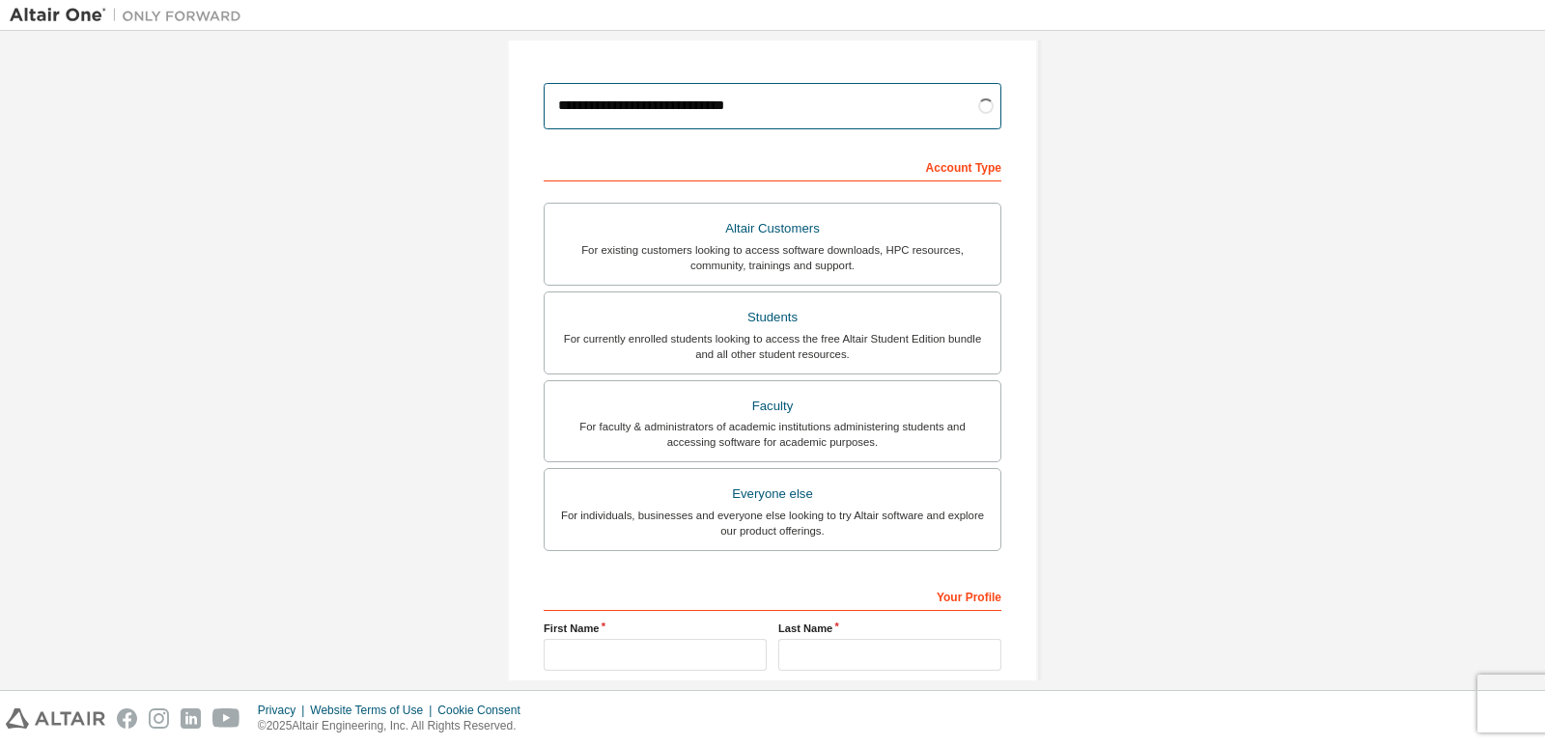
scroll to position [193, 0]
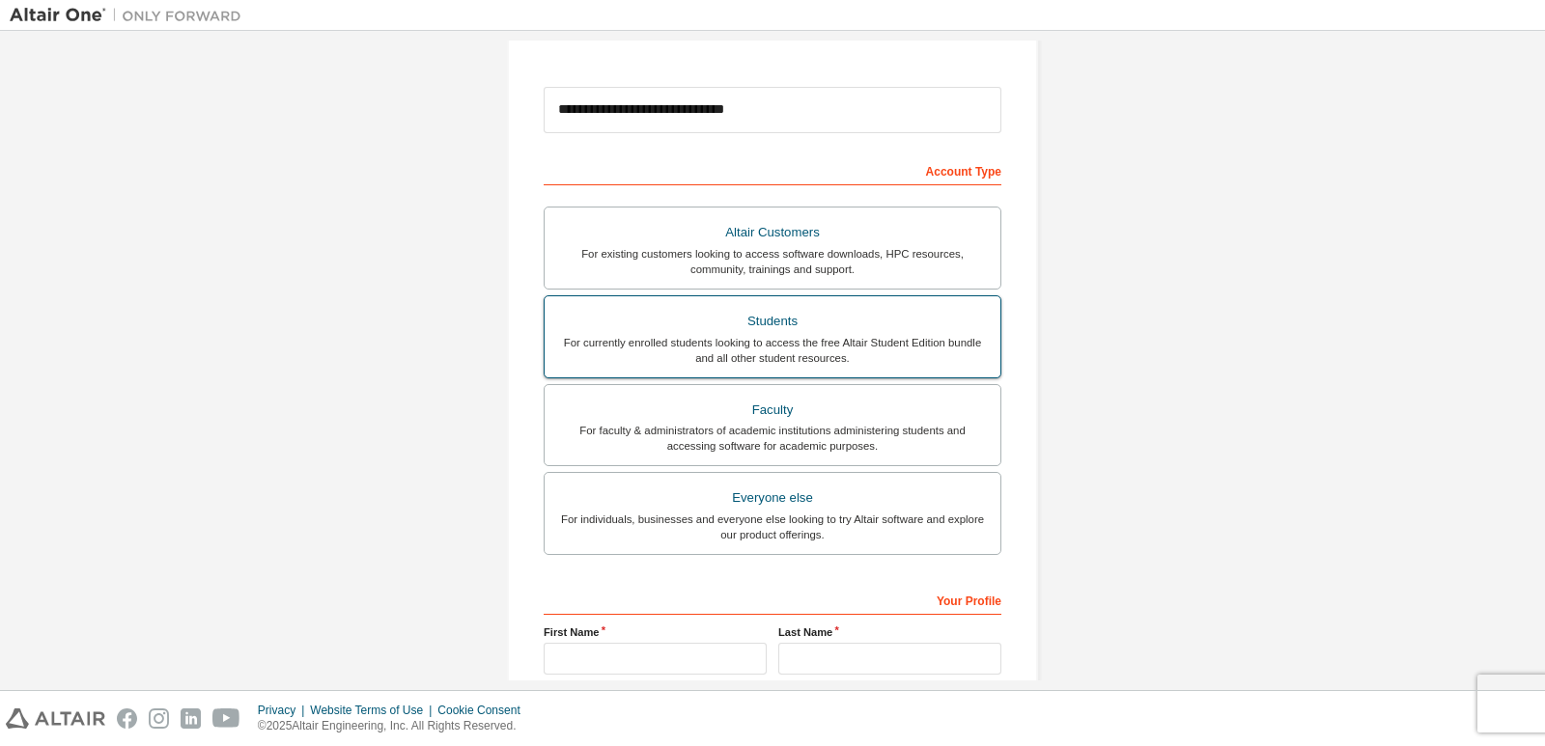
click at [819, 335] on div "For currently enrolled students looking to access the free Altair Student Editi…" at bounding box center [772, 350] width 433 height 31
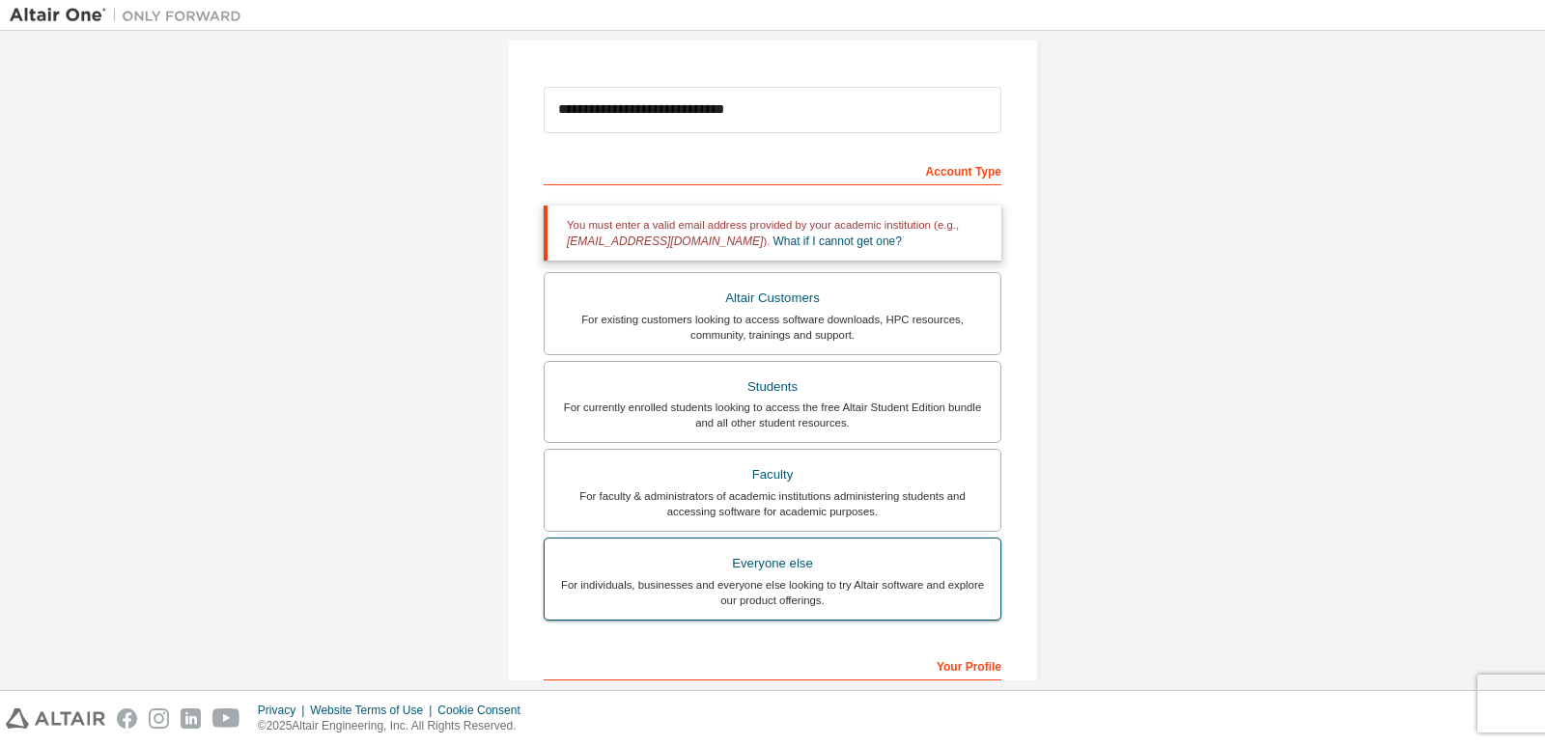
click at [884, 578] on div "For individuals, businesses and everyone else looking to try Altair software an…" at bounding box center [772, 592] width 433 height 31
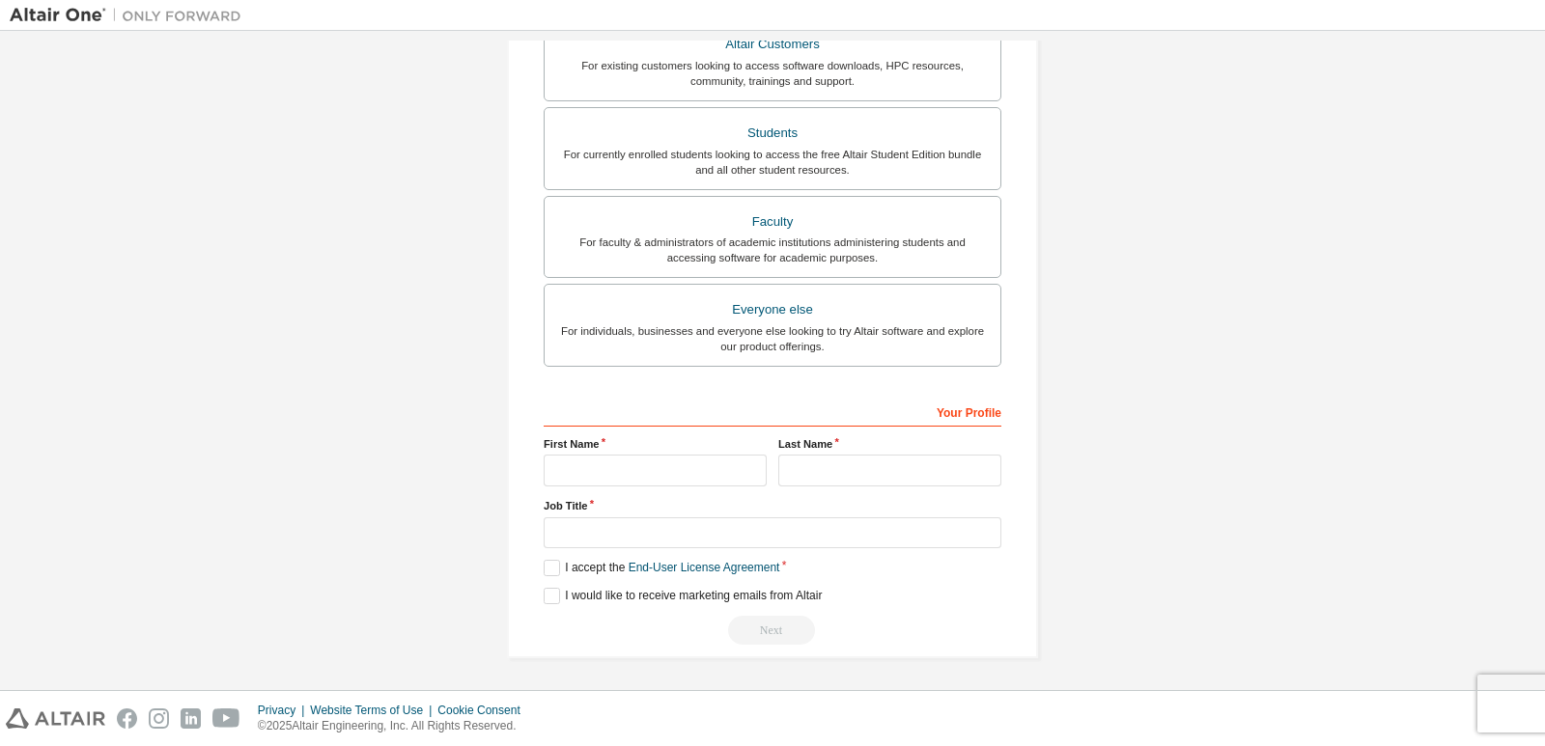
scroll to position [382, 0]
click at [739, 450] on label "First Name" at bounding box center [655, 442] width 223 height 15
click at [735, 461] on input "text" at bounding box center [655, 470] width 223 height 32
type input "*****"
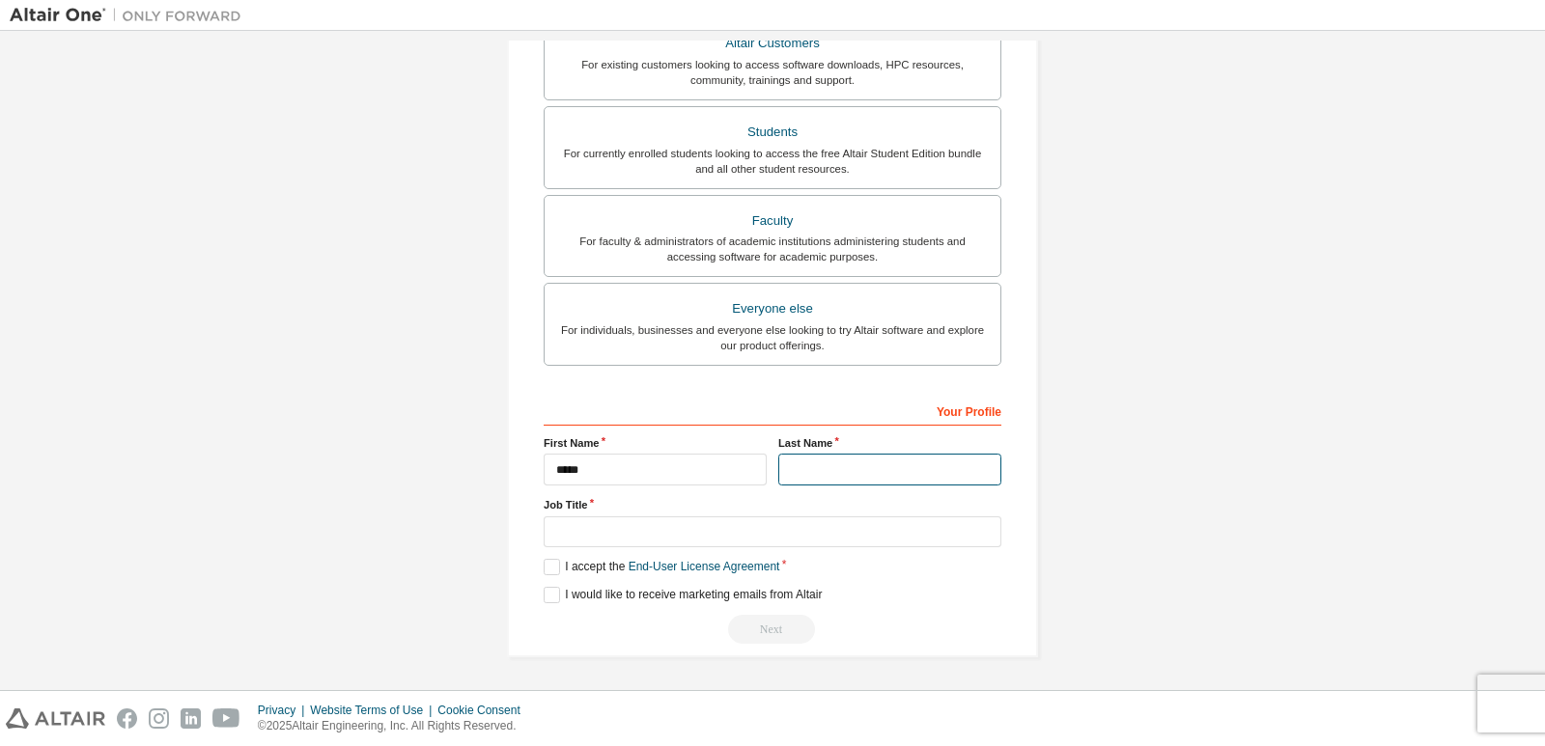
click at [804, 469] on input "text" at bounding box center [889, 470] width 223 height 32
type input "******"
click at [792, 512] on label "Job Title" at bounding box center [773, 504] width 458 height 15
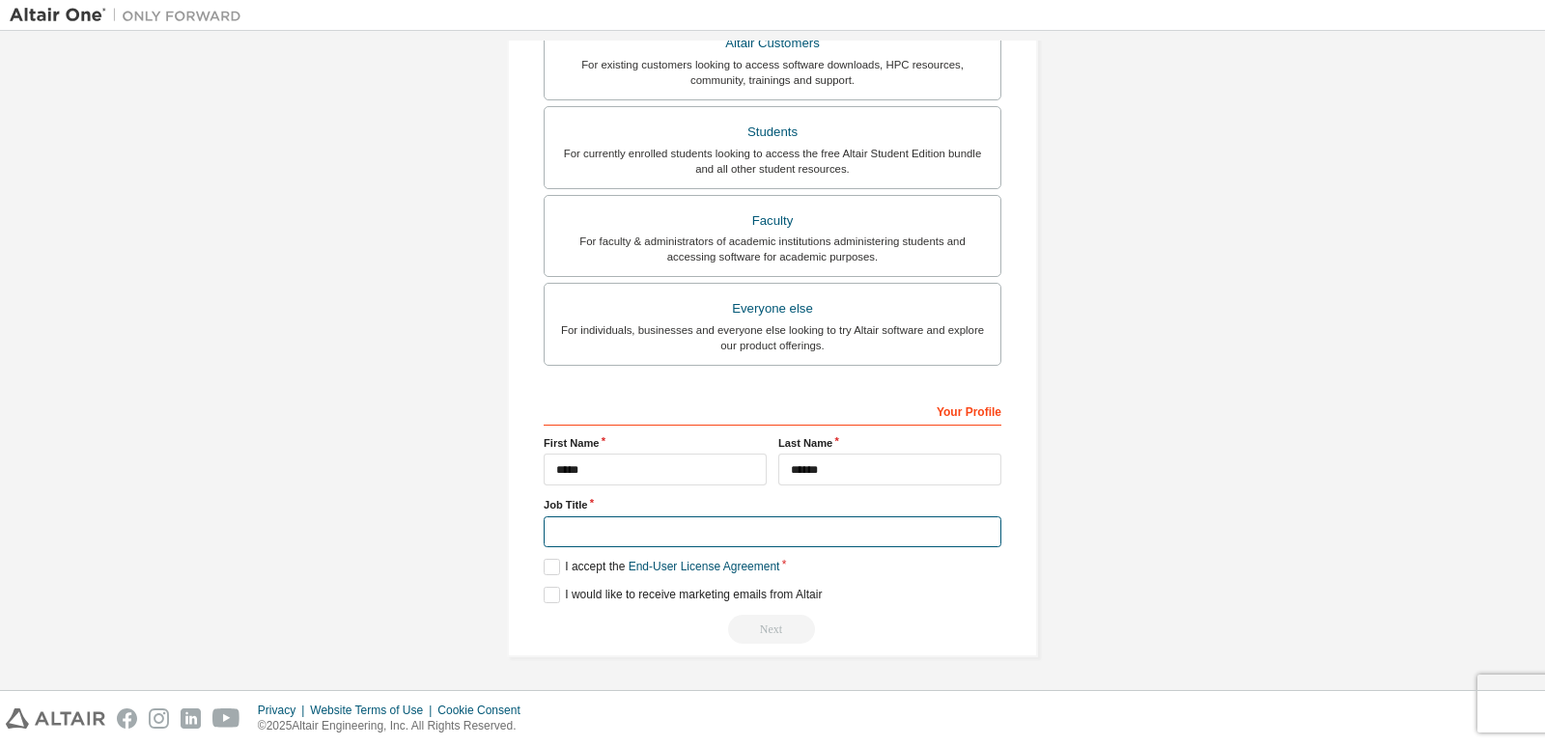
click at [785, 530] on input "text" at bounding box center [773, 533] width 458 height 32
type input "********"
click at [546, 571] on label "I accept the End-User License Agreement" at bounding box center [662, 567] width 236 height 16
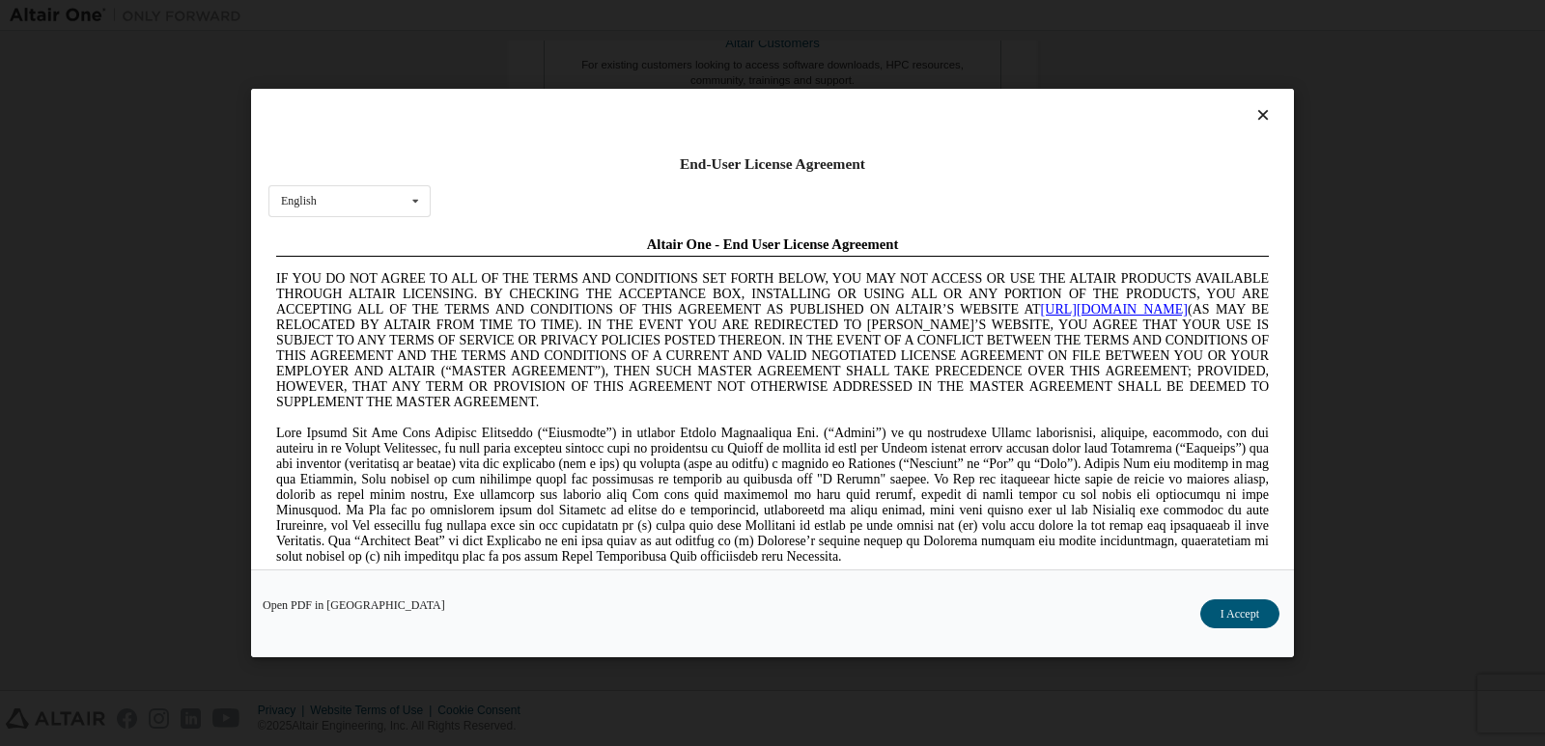
scroll to position [0, 0]
click at [1218, 619] on button "I Accept" at bounding box center [1239, 614] width 79 height 29
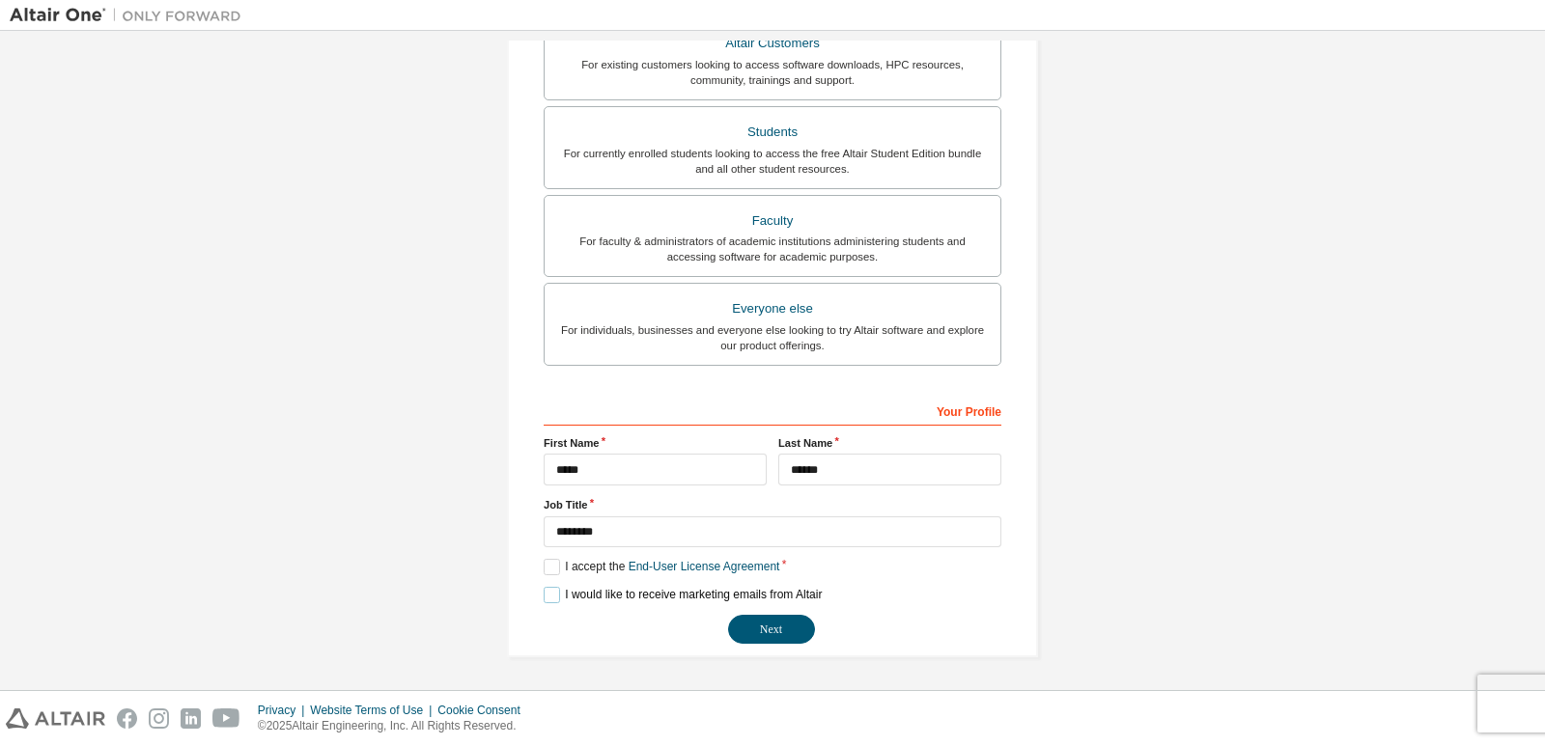
click at [550, 599] on label "I would like to receive marketing emails from Altair" at bounding box center [683, 595] width 278 height 16
click at [747, 637] on button "Next" at bounding box center [771, 629] width 87 height 29
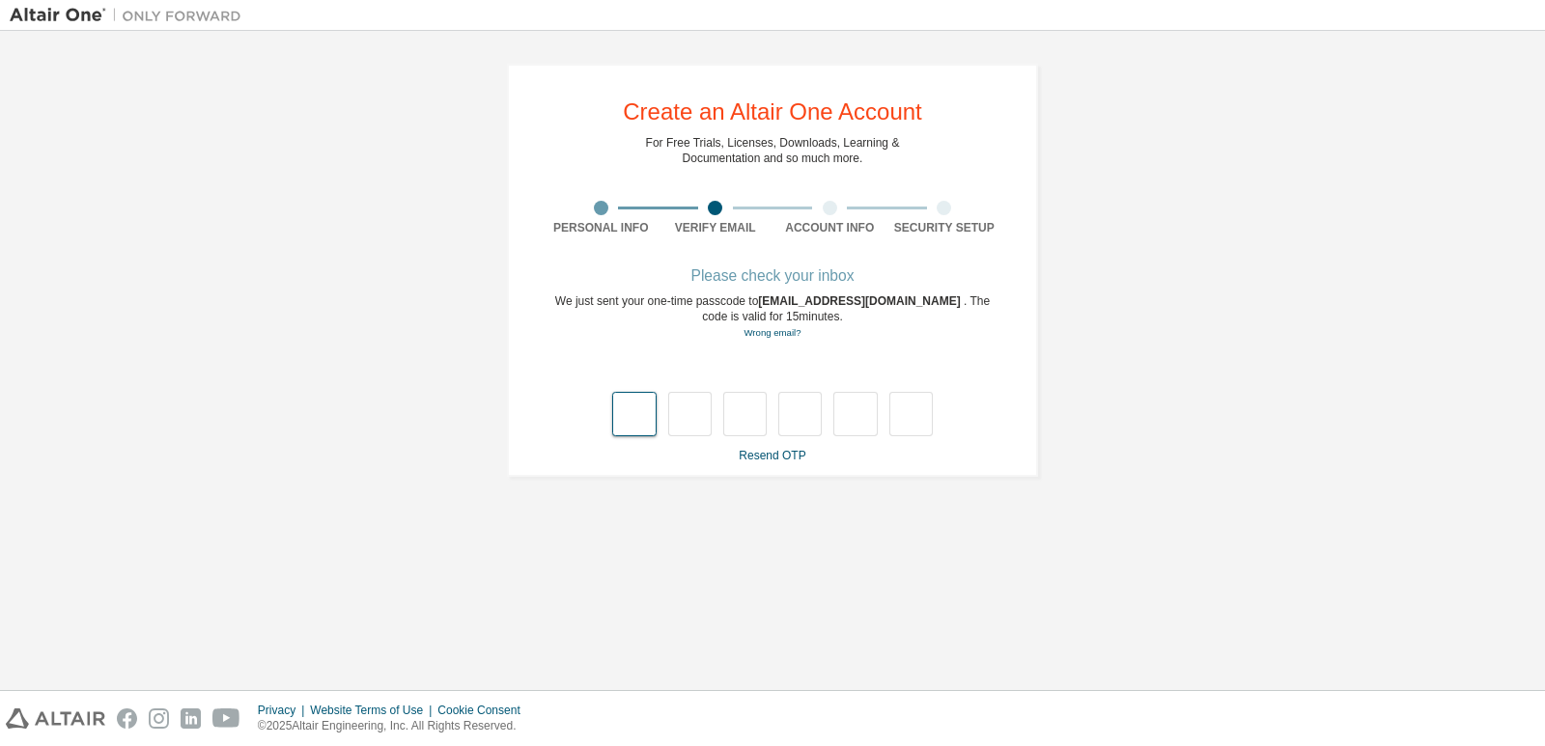
type input "*"
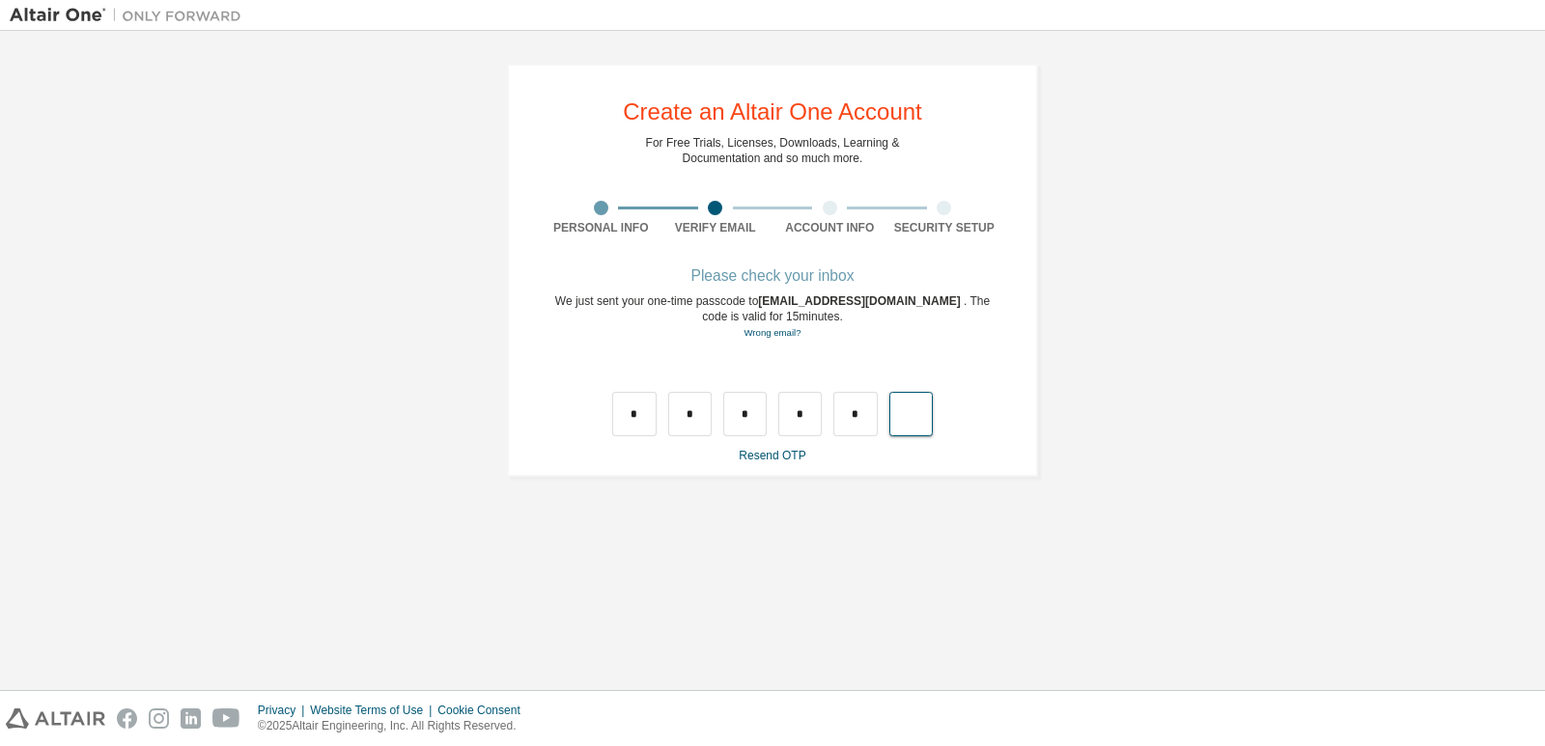
type input "*"
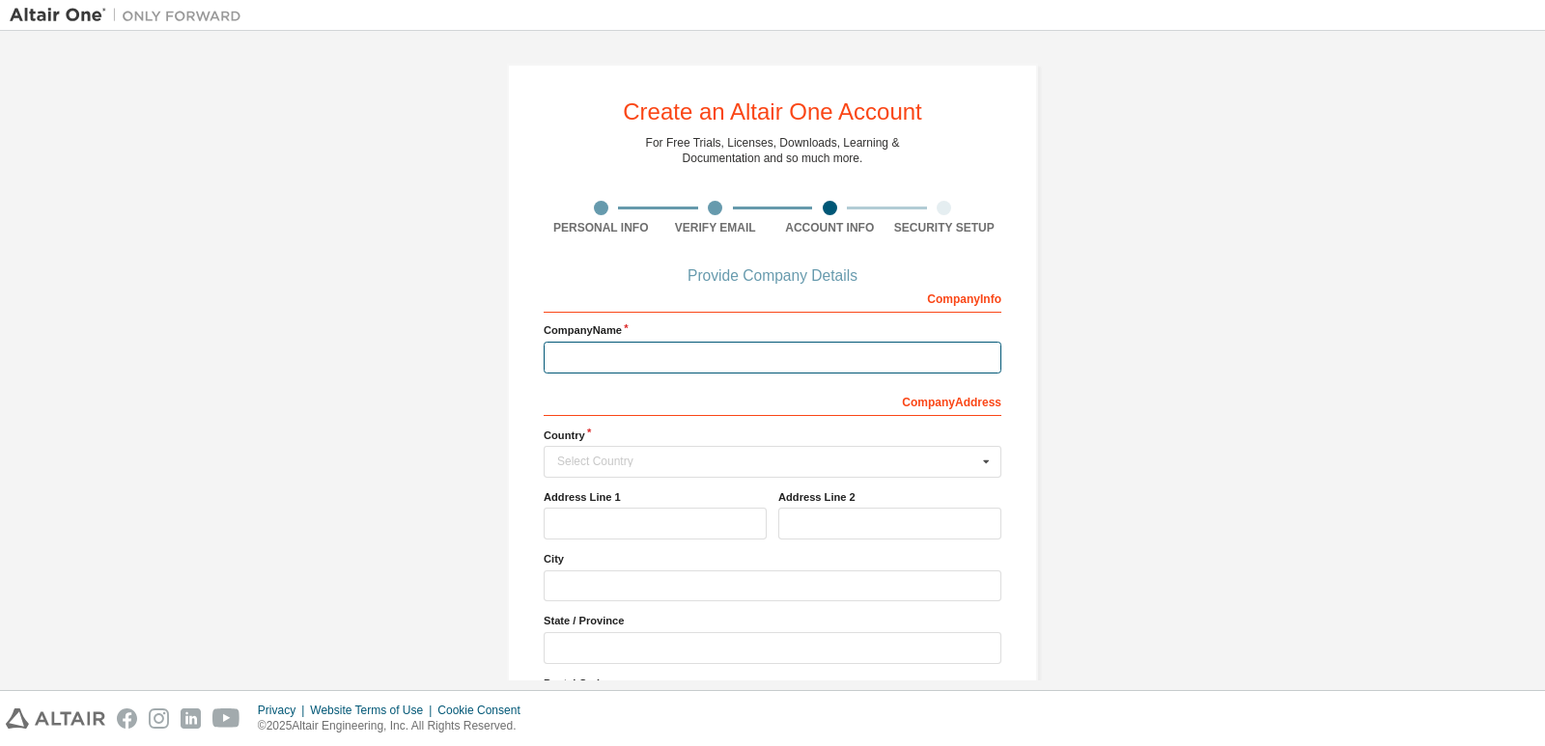
click at [924, 363] on input "text" at bounding box center [773, 358] width 458 height 32
type input "**********"
click at [961, 462] on div "Select Country" at bounding box center [767, 462] width 420 height 12
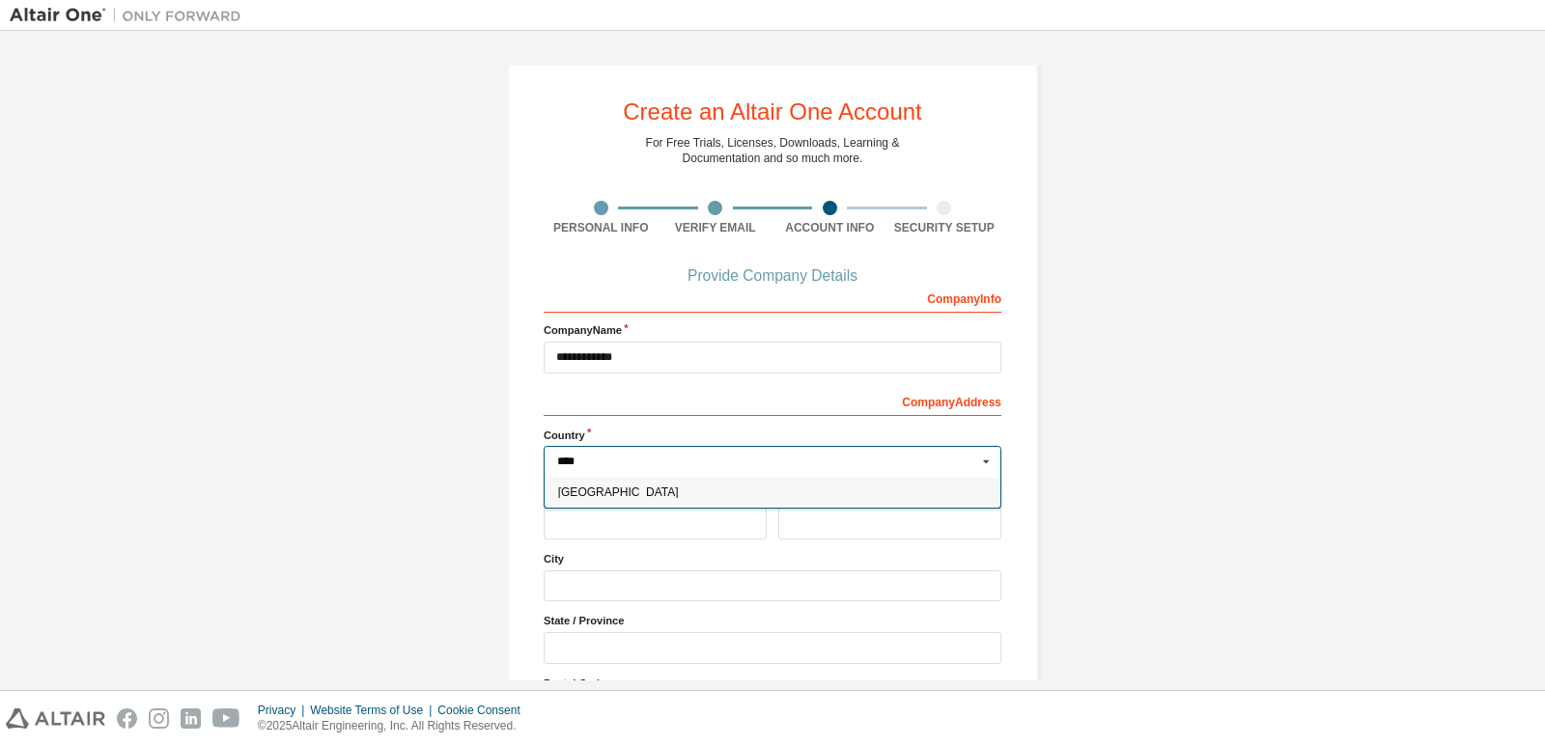
type input "****"
click at [849, 485] on div "Indonesia" at bounding box center [773, 492] width 456 height 31
type input "***"
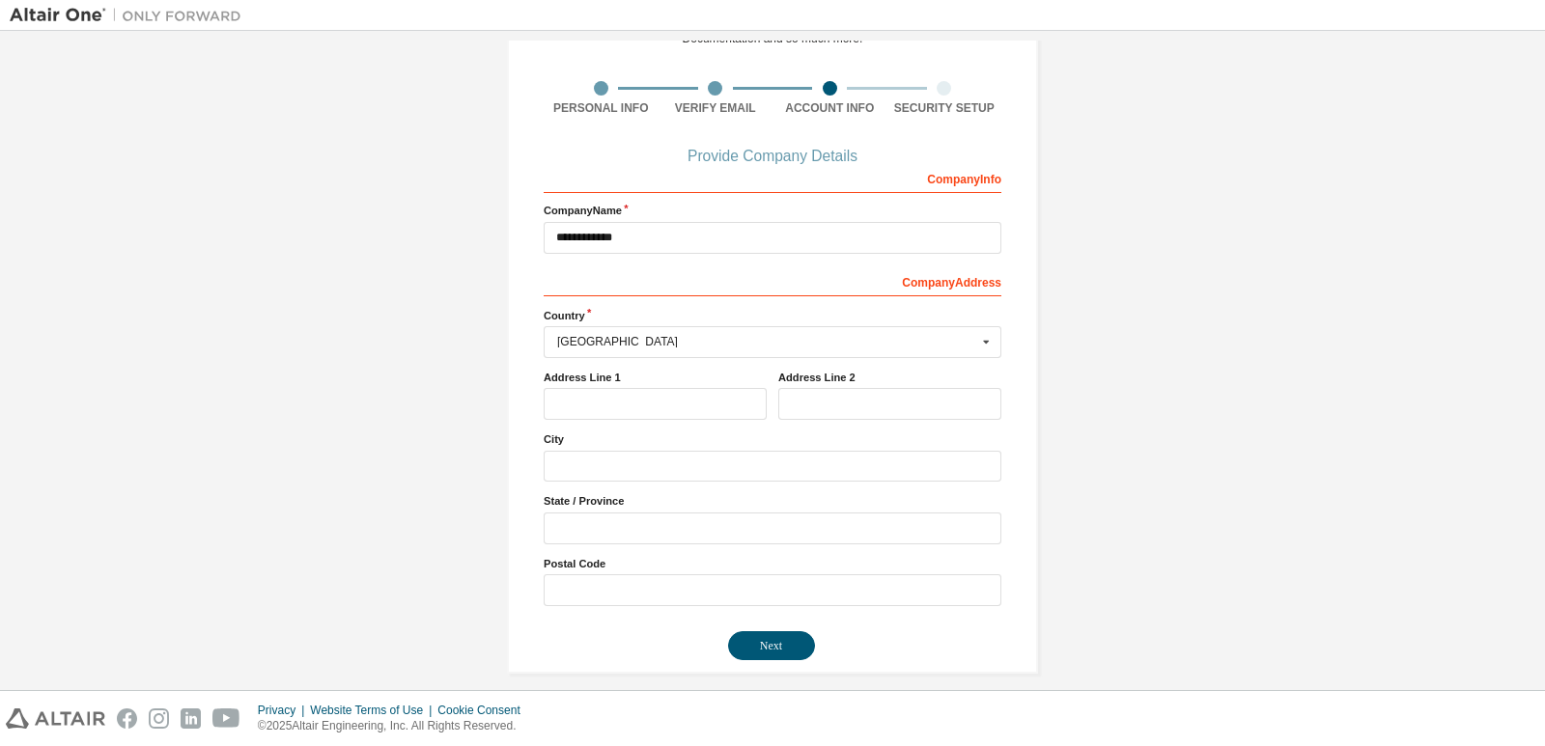
scroll to position [136, 0]
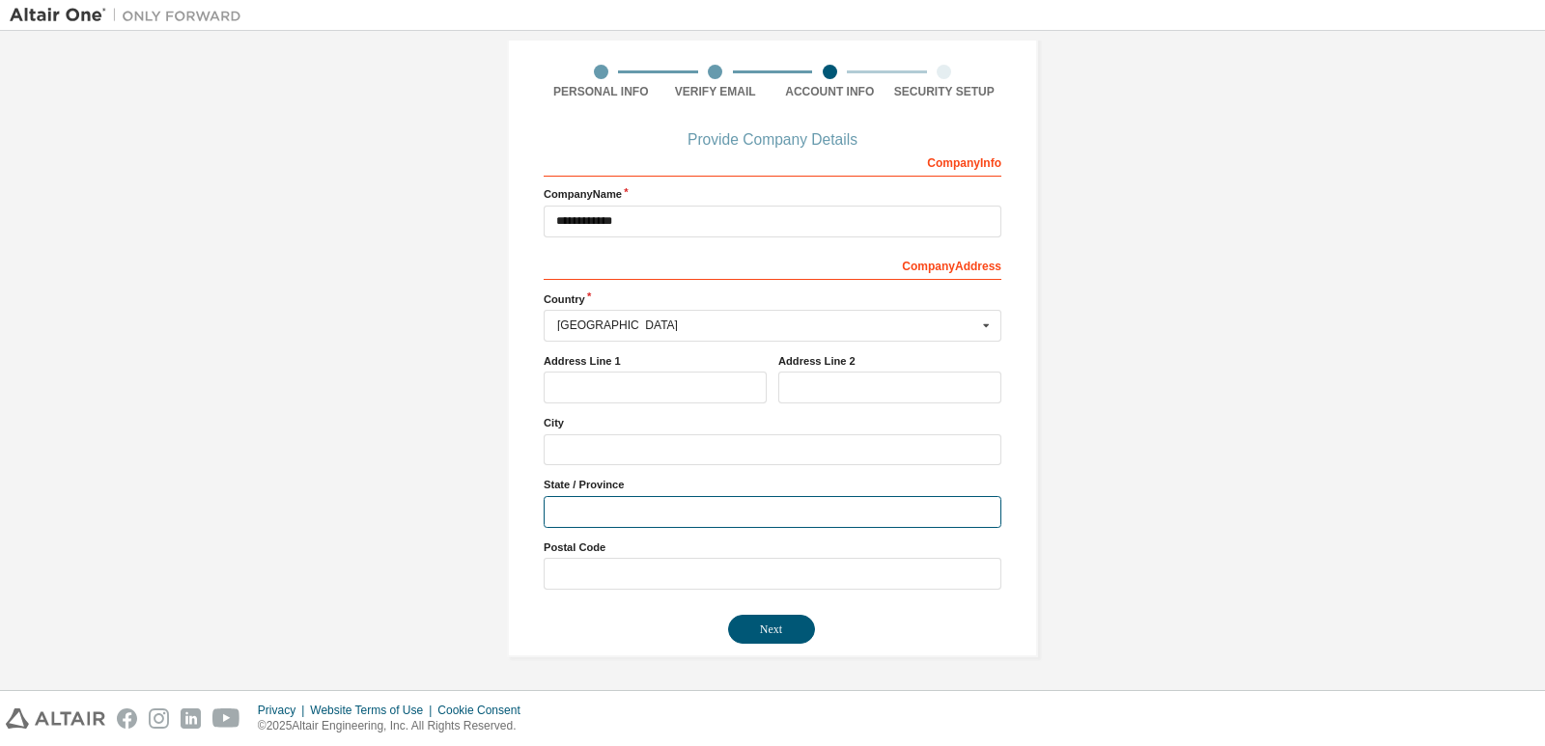
click at [726, 508] on input "text" at bounding box center [773, 512] width 458 height 32
type input "*"
type input "***"
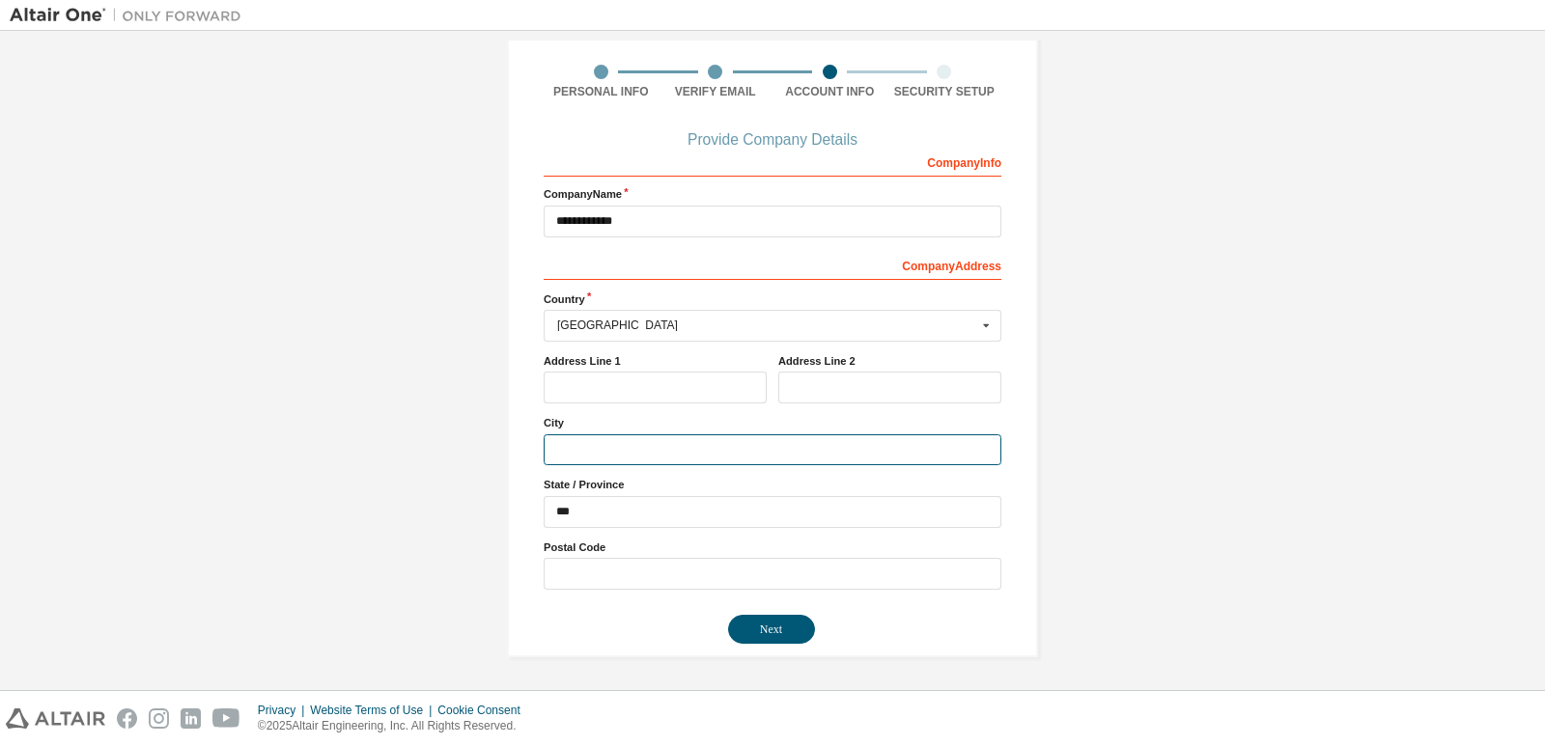
click at [687, 434] on input "text" at bounding box center [773, 450] width 458 height 32
type input "**********"
click at [765, 620] on button "Next" at bounding box center [771, 629] width 87 height 29
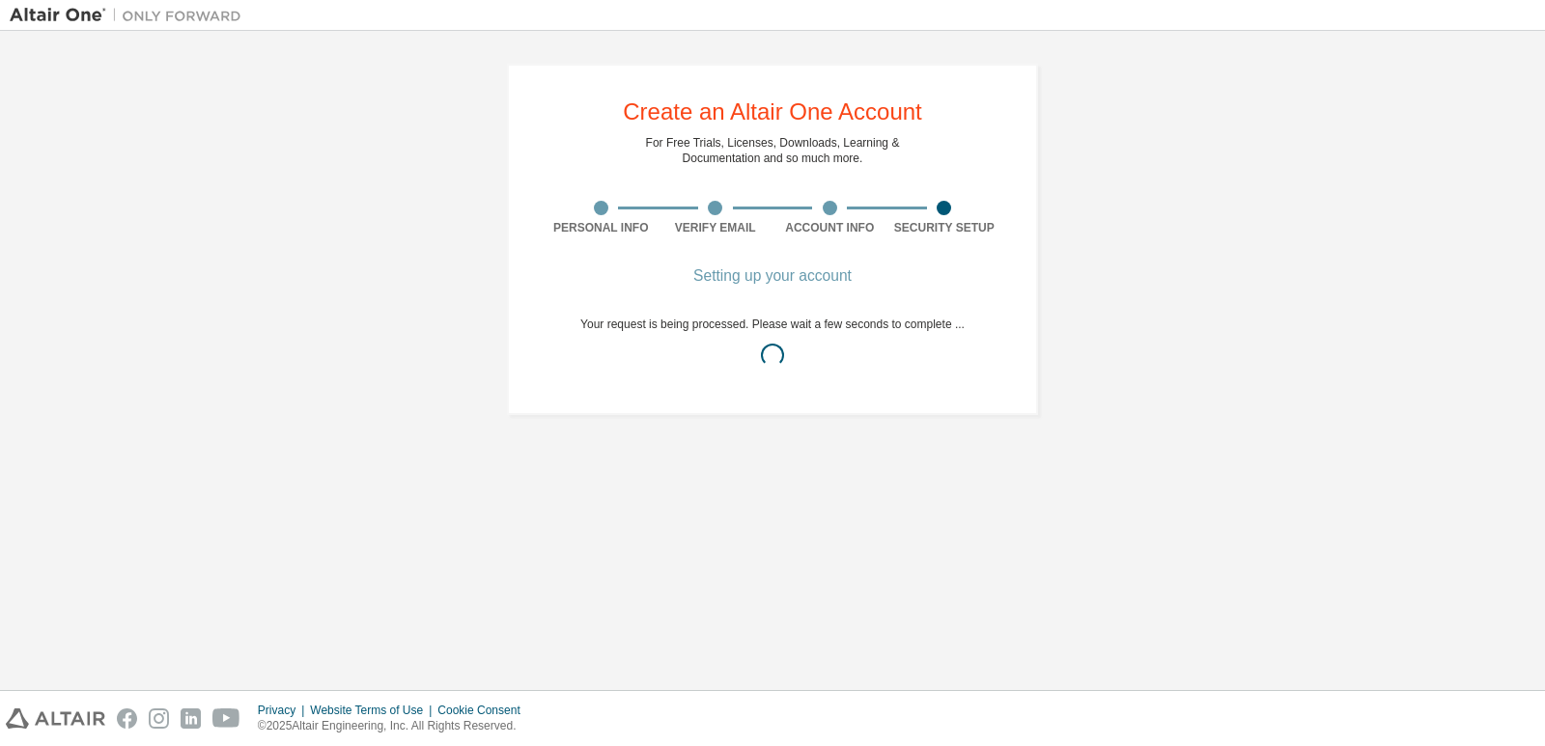
scroll to position [0, 0]
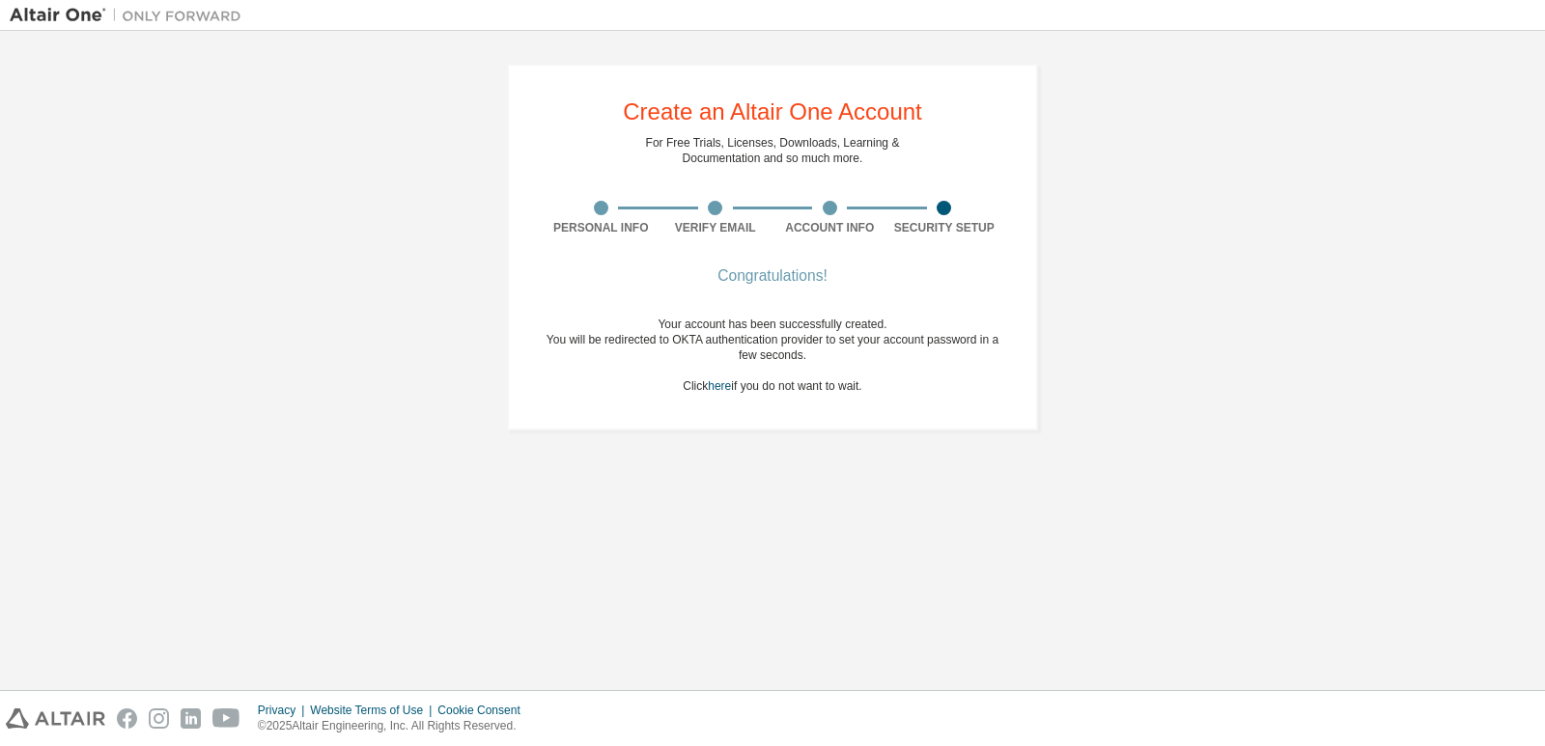
click at [802, 395] on div "Congratulations! Your account has been successfully created. You will be redire…" at bounding box center [773, 343] width 458 height 147
click at [703, 394] on div "Your account has been successfully created. You will be redirected to OKTA auth…" at bounding box center [773, 355] width 458 height 77
